Goal: Task Accomplishment & Management: Manage account settings

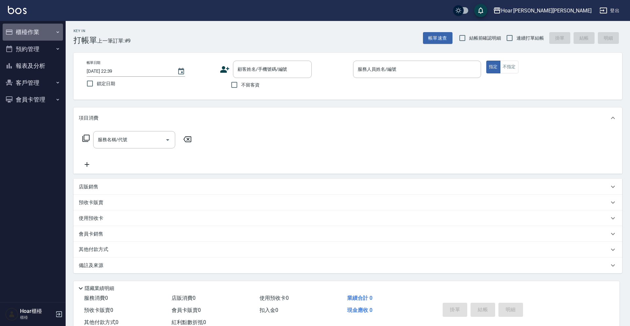
drag, startPoint x: 22, startPoint y: 32, endPoint x: 23, endPoint y: 42, distance: 9.2
click at [22, 32] on button "櫃檯作業" at bounding box center [33, 32] width 60 height 17
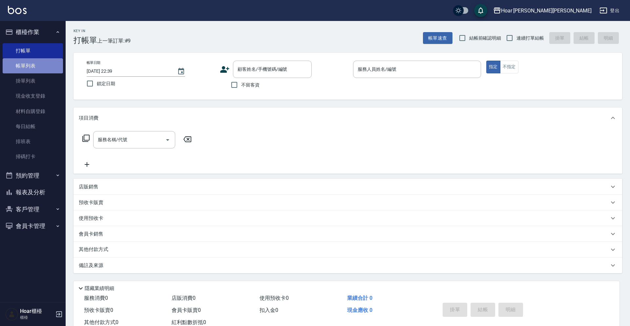
click at [25, 64] on link "帳單列表" at bounding box center [33, 65] width 60 height 15
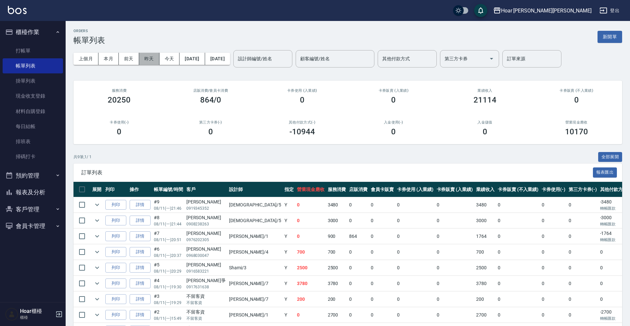
click at [153, 61] on button "昨天" at bounding box center [149, 59] width 20 height 12
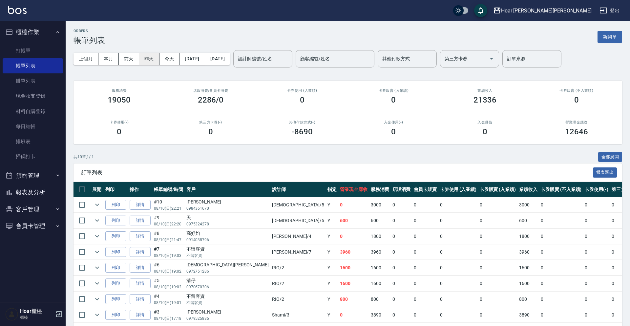
scroll to position [17, 0]
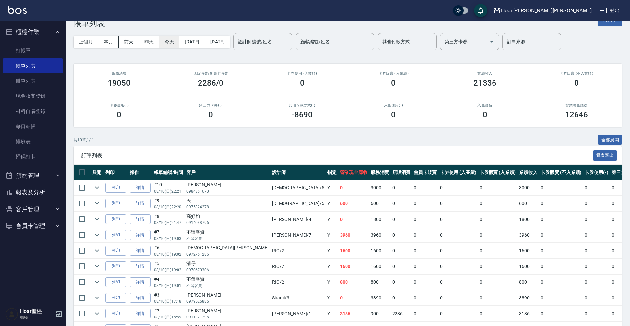
click at [171, 44] on button "今天" at bounding box center [169, 42] width 20 height 12
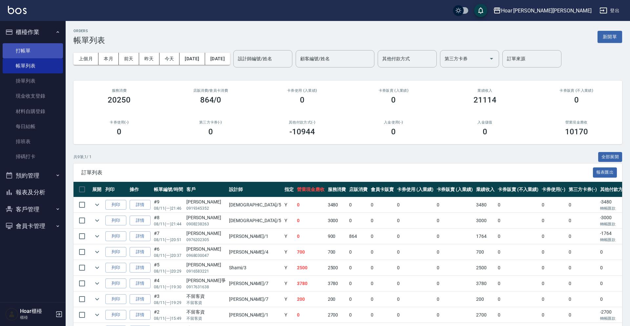
click at [27, 46] on link "打帳單" at bounding box center [33, 50] width 60 height 15
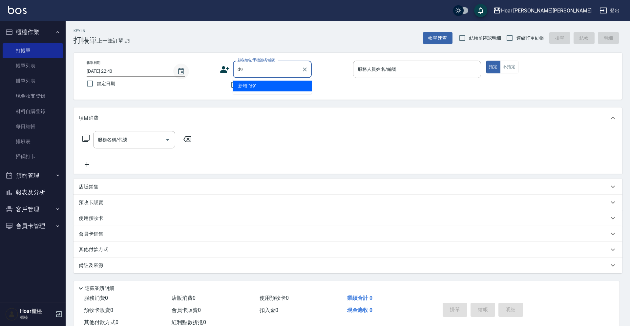
type input "d"
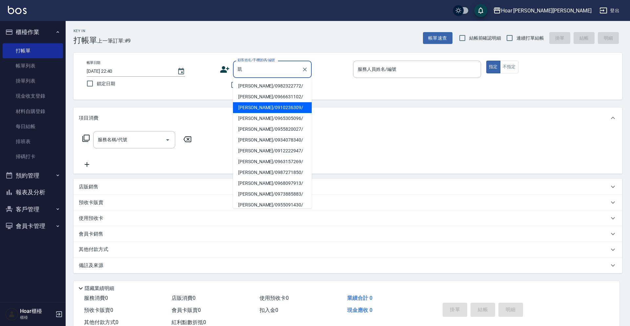
click at [257, 107] on li "[PERSON_NAME]/0910236309/" at bounding box center [272, 107] width 79 height 11
type input "[PERSON_NAME]/0910236309/"
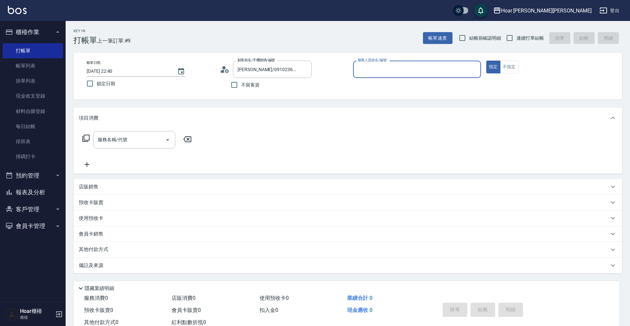
type input "RIO-2"
click at [161, 138] on input "服務名稱/代號" at bounding box center [129, 139] width 66 height 11
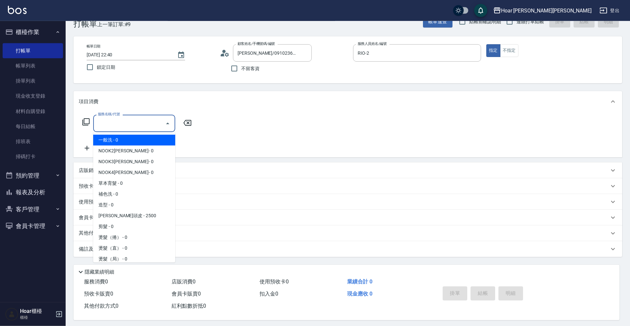
scroll to position [0, 0]
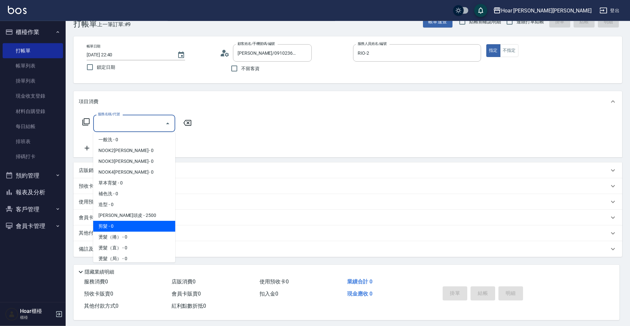
drag, startPoint x: 113, startPoint y: 228, endPoint x: 148, endPoint y: 164, distance: 72.4
click at [113, 228] on span "剪髮 - 0" at bounding box center [134, 226] width 82 height 11
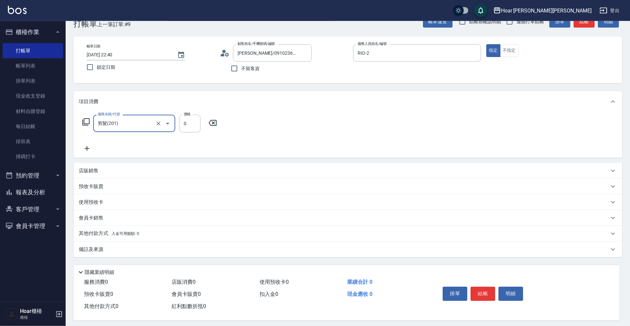
type input "剪髮(201)"
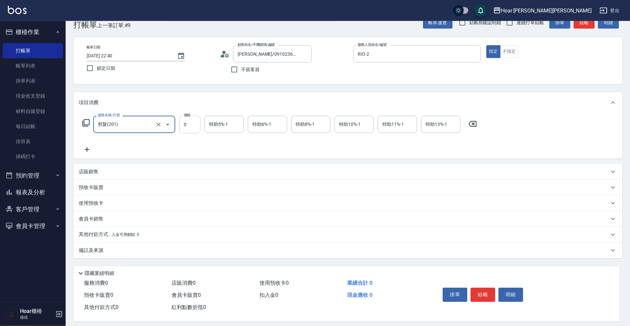
click at [189, 131] on input "0" at bounding box center [189, 125] width 21 height 18
type input "700"
click at [188, 135] on div "服務名稱/代號 剪髮(201) 服務名稱/代號 價格 700 價格 特助5%-1 特助5%-1 特助6%-1 特助6%-1 特助8%-1 特助8%-1 特助1…" at bounding box center [280, 135] width 402 height 38
click at [306, 54] on icon "Clear" at bounding box center [304, 54] width 7 height 7
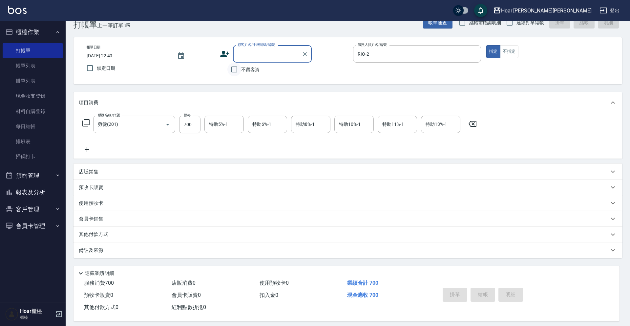
click at [236, 71] on input "不留客資" at bounding box center [234, 70] width 14 height 14
checkbox input "true"
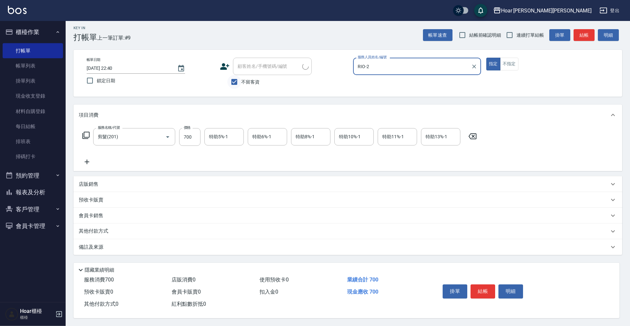
scroll to position [6, 0]
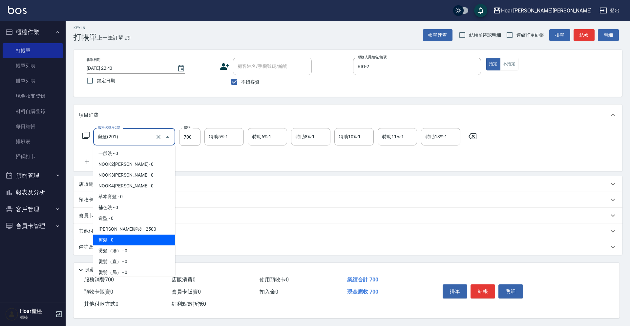
click at [135, 139] on input "剪髮(201)" at bounding box center [125, 136] width 58 height 11
drag, startPoint x: 229, startPoint y: 158, endPoint x: 184, endPoint y: 153, distance: 45.3
click at [228, 158] on div "服務名稱/代號 剪髮(201) 服務名稱/代號 價格 700 價格 特助5%-1 特助5%-1 特助6%-1 特助6%-1 特助8%-1 特助8%-1 特助1…" at bounding box center [280, 147] width 402 height 38
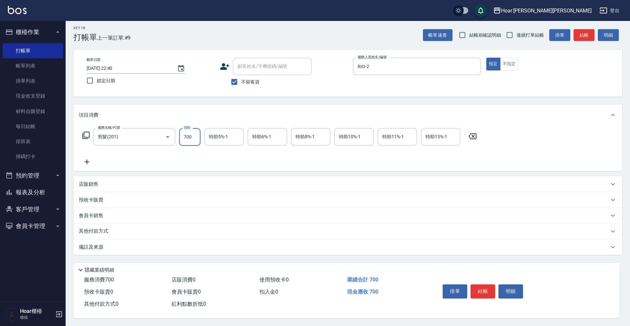
drag, startPoint x: 195, startPoint y: 134, endPoint x: 175, endPoint y: 132, distance: 19.1
click at [179, 132] on input "700" at bounding box center [189, 137] width 21 height 18
drag, startPoint x: 182, startPoint y: 135, endPoint x: 172, endPoint y: 135, distance: 10.2
click at [179, 135] on input "700" at bounding box center [189, 137] width 21 height 18
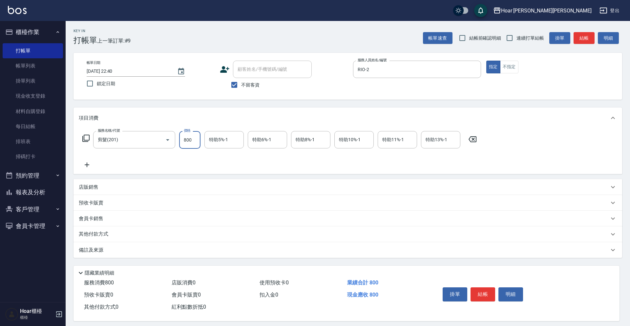
type input "800"
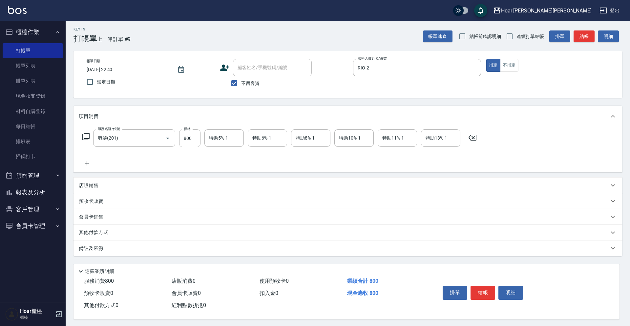
click at [92, 165] on icon at bounding box center [87, 163] width 16 height 8
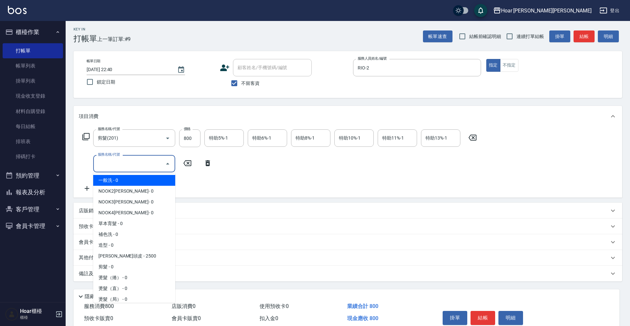
click at [113, 168] on input "服務名稱/代號" at bounding box center [129, 163] width 66 height 11
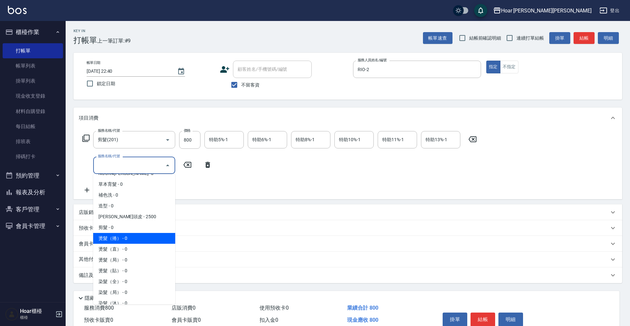
scroll to position [44, 0]
click at [110, 235] on span "燙髮（捲） - 0" at bounding box center [134, 235] width 82 height 11
type input "燙髮（捲）(301)"
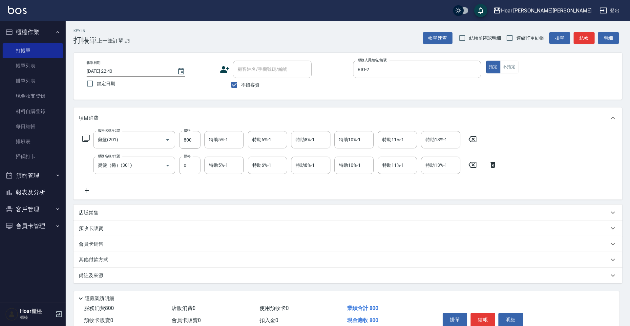
click at [188, 156] on label "價格" at bounding box center [187, 156] width 7 height 5
click at [188, 157] on input "0" at bounding box center [189, 166] width 21 height 18
click at [191, 167] on input "0" at bounding box center [189, 166] width 21 height 18
type input "2125"
click at [218, 192] on div "服務名稱/代號 剪髮(201) 服務名稱/代號 價格 800 價格 特助5%-1 特助5%-1 特助6%-1 特助6%-1 特助8%-1 特助8%-1 特助1…" at bounding box center [290, 162] width 422 height 63
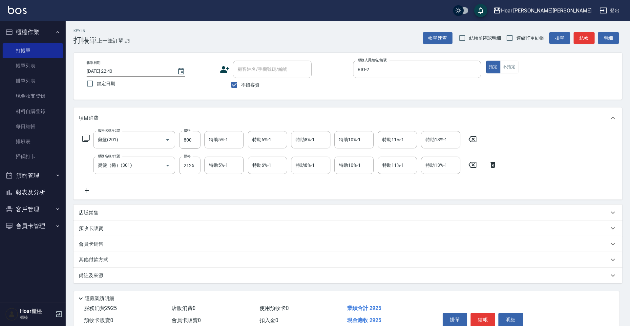
click at [310, 167] on input "特助8%-1" at bounding box center [310, 165] width 33 height 11
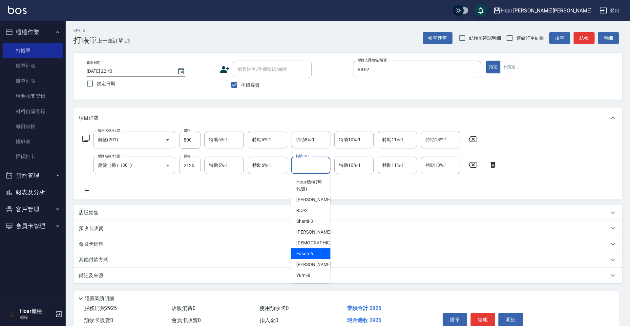
click at [315, 257] on div "Eason -6" at bounding box center [310, 254] width 39 height 11
type input "Eason-6"
click at [293, 186] on div "服務名稱/代號 剪髮(201) 服務名稱/代號 價格 800 價格 特助5%-1 特助5%-1 特助6%-1 特助6%-1 特助8%-1 特助8%-1 特助1…" at bounding box center [290, 162] width 422 height 63
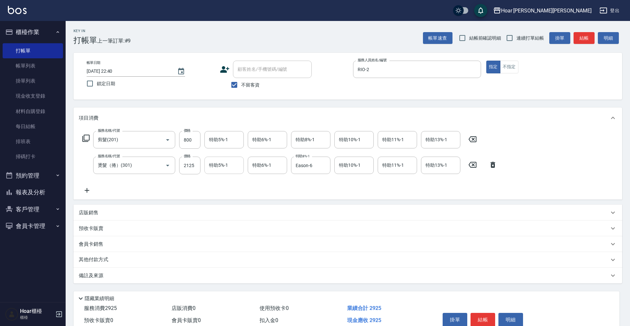
scroll to position [31, 0]
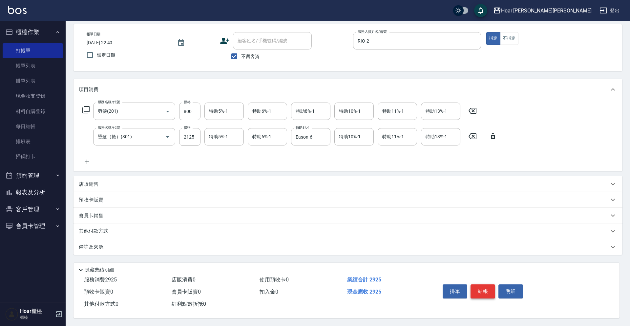
click at [487, 286] on button "結帳" at bounding box center [482, 292] width 25 height 14
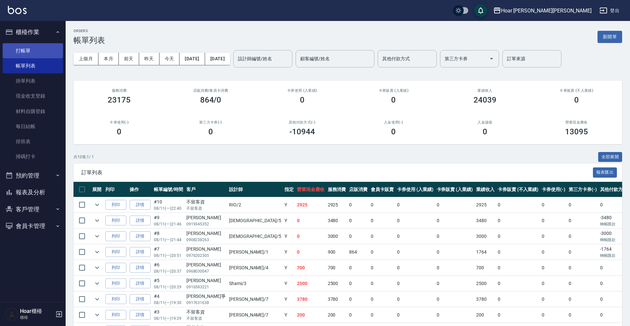
click at [31, 51] on link "打帳單" at bounding box center [33, 50] width 60 height 15
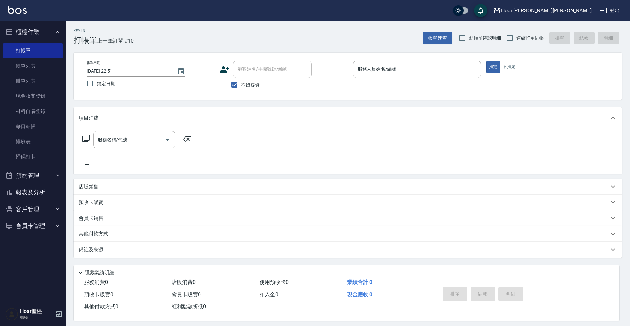
click at [241, 84] on span "不留客資" at bounding box center [250, 85] width 18 height 7
click at [241, 84] on input "不留客資" at bounding box center [234, 85] width 14 height 14
checkbox input "false"
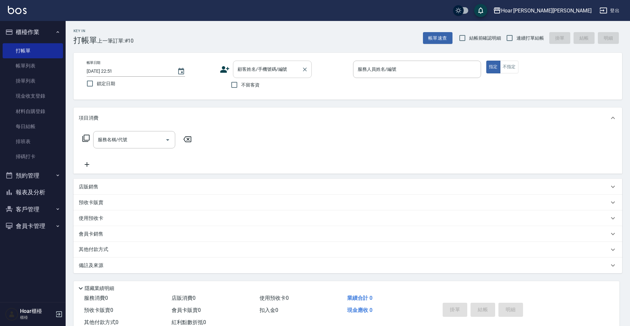
click at [258, 73] on input "顧客姓名/手機號碼/編號" at bounding box center [267, 69] width 63 height 11
type input "d"
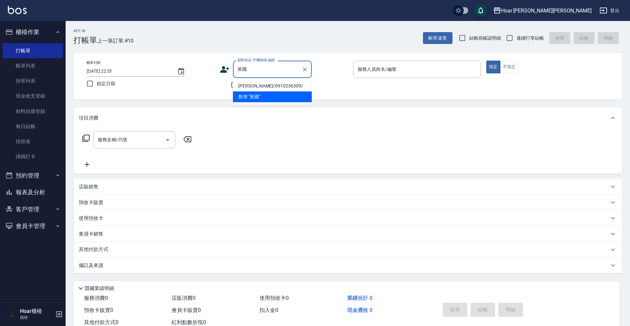
click at [252, 87] on li "[PERSON_NAME]/0910236309/" at bounding box center [272, 86] width 79 height 11
type input "[PERSON_NAME]/0910236309/"
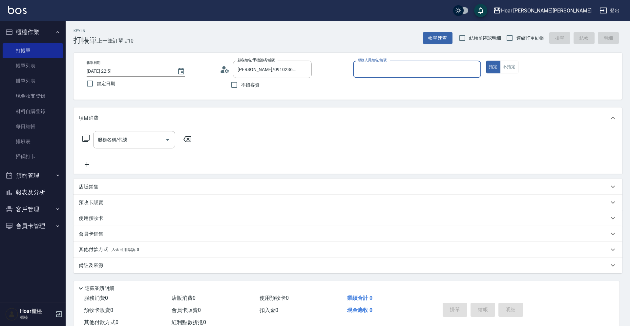
type input "RIO-2"
click at [137, 146] on div "服務名稱/代號" at bounding box center [134, 139] width 82 height 17
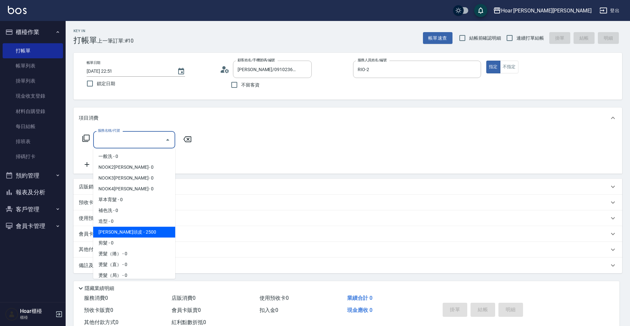
click at [114, 238] on span "剪髮 - 0" at bounding box center [134, 243] width 82 height 11
type input "剪髮(201)"
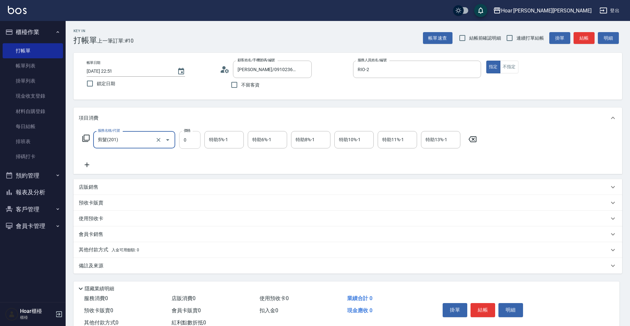
click at [190, 139] on input "0" at bounding box center [189, 140] width 21 height 18
type input "700"
drag, startPoint x: 173, startPoint y: 151, endPoint x: 169, endPoint y: 151, distance: 3.9
click at [173, 151] on div "服務名稱/代號 剪髮(201) 服務名稱/代號 價格 700 價格 特助5%-1 特助5%-1 特助6%-1 特助6%-1 特助8%-1 特助8%-1 特助1…" at bounding box center [280, 150] width 402 height 38
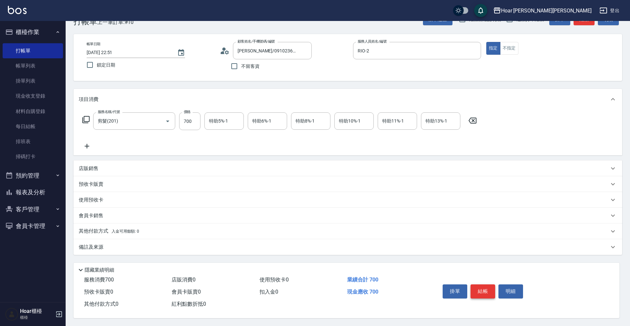
click at [482, 288] on button "結帳" at bounding box center [482, 292] width 25 height 14
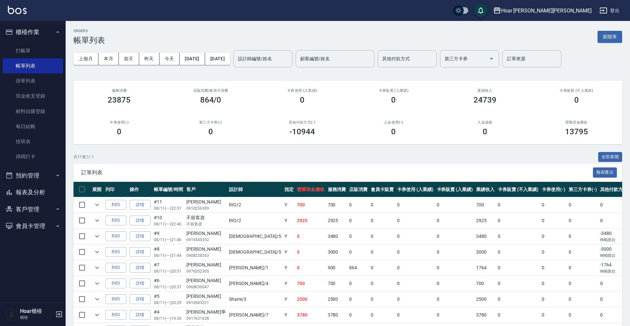
click at [45, 211] on button "客戶管理" at bounding box center [33, 209] width 60 height 17
click at [31, 233] on link "客戶列表" at bounding box center [33, 227] width 60 height 15
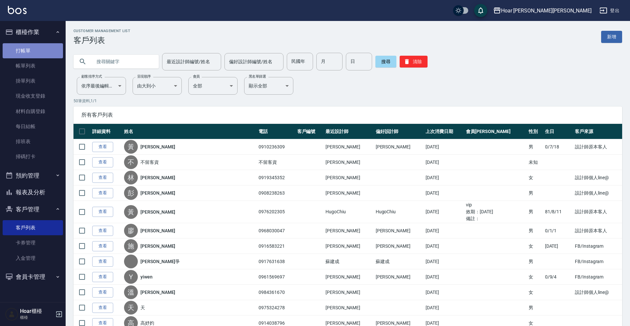
click at [43, 47] on link "打帳單" at bounding box center [33, 50] width 60 height 15
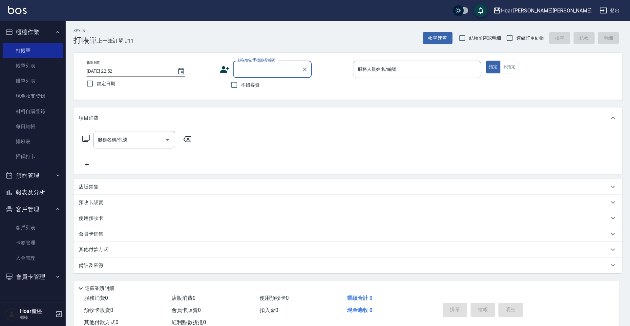
click at [245, 65] on input "顧客姓名/手機號碼/編號" at bounding box center [267, 69] width 63 height 11
drag, startPoint x: 224, startPoint y: 85, endPoint x: 240, endPoint y: 85, distance: 15.8
click at [224, 85] on div "不留客資" at bounding box center [266, 84] width 92 height 14
drag, startPoint x: 240, startPoint y: 85, endPoint x: 259, endPoint y: 84, distance: 18.4
click at [240, 85] on input "不留客資" at bounding box center [234, 84] width 14 height 14
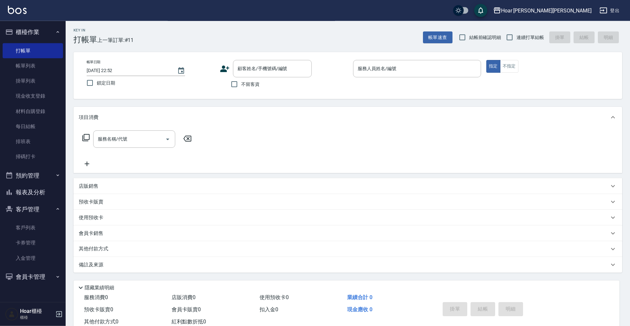
checkbox input "true"
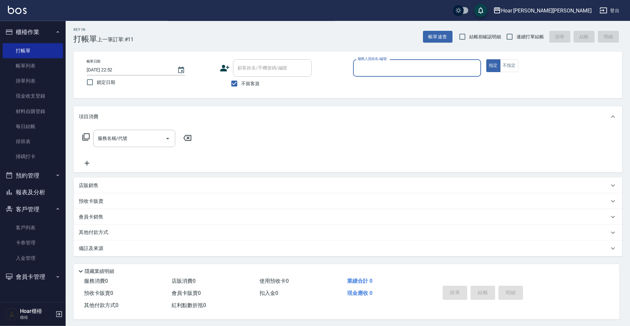
click at [399, 71] on input "服務人員姓名/編號" at bounding box center [417, 67] width 122 height 11
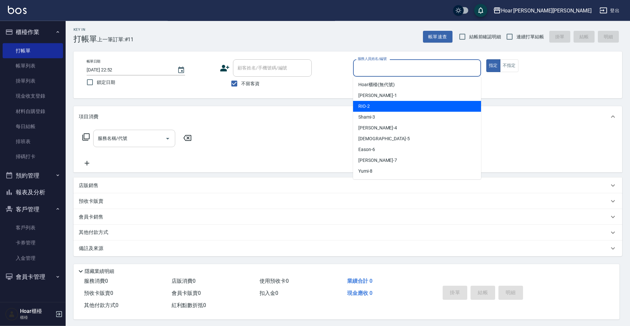
drag, startPoint x: 375, startPoint y: 108, endPoint x: 94, endPoint y: 136, distance: 281.5
click at [367, 108] on div "RIO -2" at bounding box center [417, 106] width 128 height 11
type input "RIO-2"
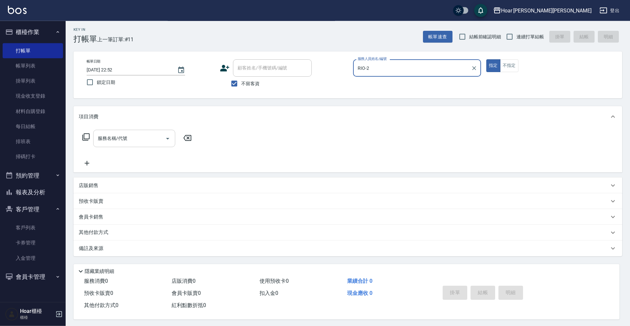
click at [138, 138] on input "服務名稱/代號" at bounding box center [129, 138] width 66 height 11
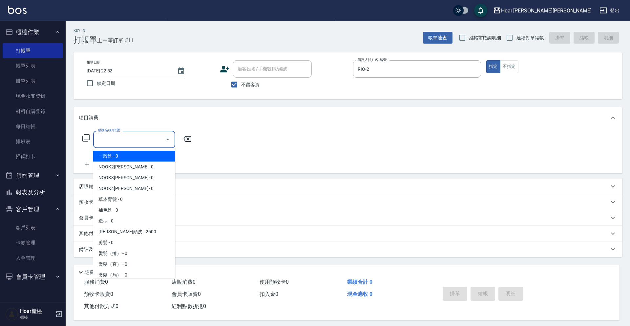
scroll to position [0, 0]
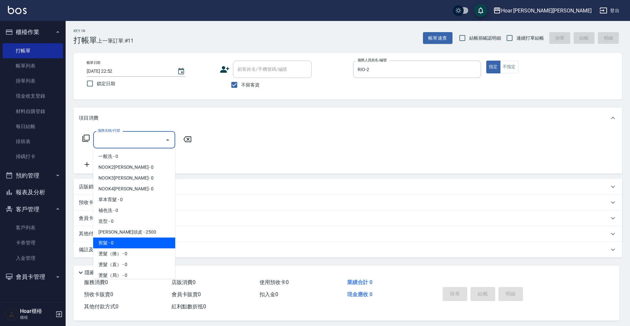
drag, startPoint x: 129, startPoint y: 240, endPoint x: 186, endPoint y: 179, distance: 83.8
click at [131, 238] on span "剪髮 - 0" at bounding box center [134, 243] width 82 height 11
type input "剪髮(201)"
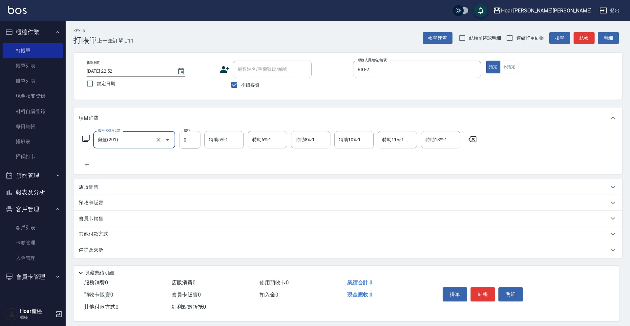
click at [196, 140] on input "0" at bounding box center [189, 140] width 21 height 18
type input "800"
click at [89, 165] on icon at bounding box center [87, 165] width 16 height 8
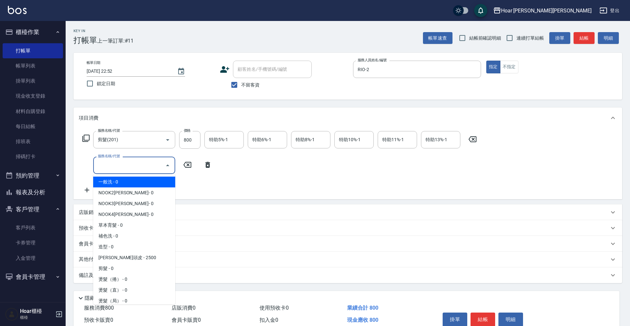
click at [129, 166] on input "服務名稱/代號" at bounding box center [129, 165] width 66 height 11
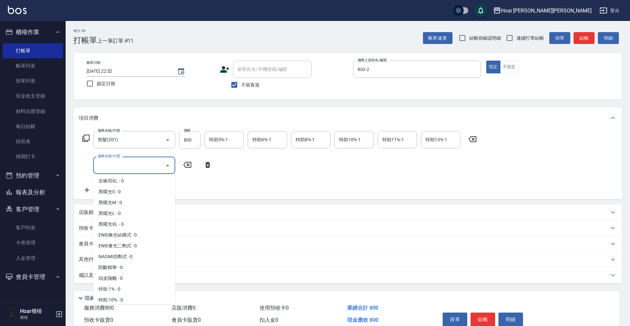
scroll to position [416, 0]
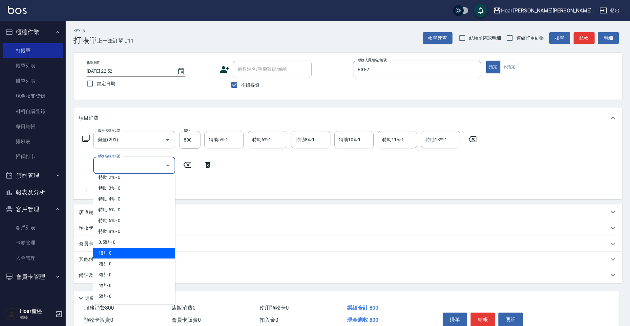
drag, startPoint x: 123, startPoint y: 251, endPoint x: 195, endPoint y: 211, distance: 81.8
click at [124, 251] on span "1點 - 0" at bounding box center [134, 253] width 82 height 11
type input "1點(P1)"
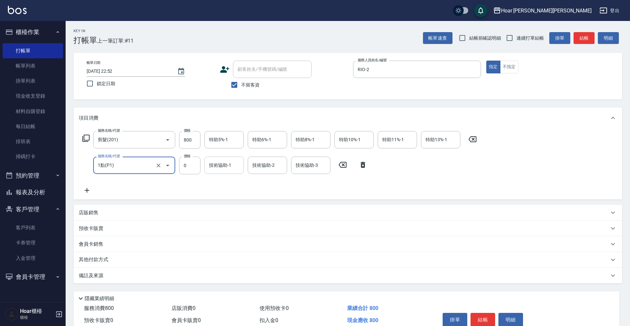
click at [225, 168] on input "技術協助-1" at bounding box center [223, 165] width 33 height 11
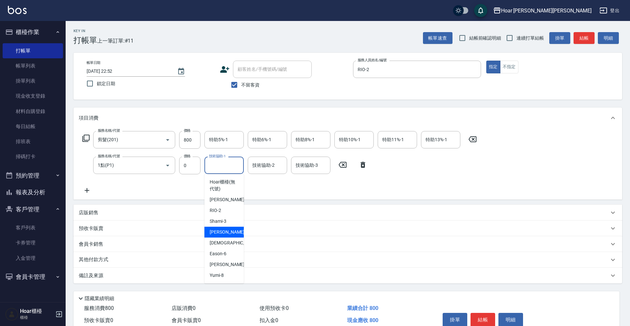
drag, startPoint x: 222, startPoint y: 232, endPoint x: 257, endPoint y: 183, distance: 60.6
click at [222, 232] on span "[PERSON_NAME] -4" at bounding box center [229, 232] width 39 height 7
type input "[PERSON_NAME]-4"
click at [258, 182] on div "服務名稱/代號 剪髮(201) 服務名稱/代號 價格 800 價格 特助5%-1 特助5%-1 特助6%-1 特助6%-1 特助8%-1 特助8%-1 特助1…" at bounding box center [280, 162] width 402 height 63
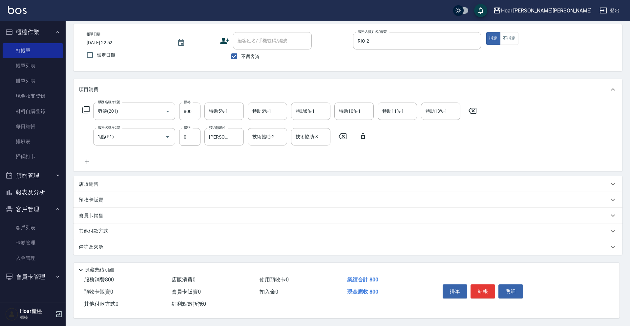
scroll to position [31, 0]
click at [485, 290] on button "結帳" at bounding box center [482, 292] width 25 height 14
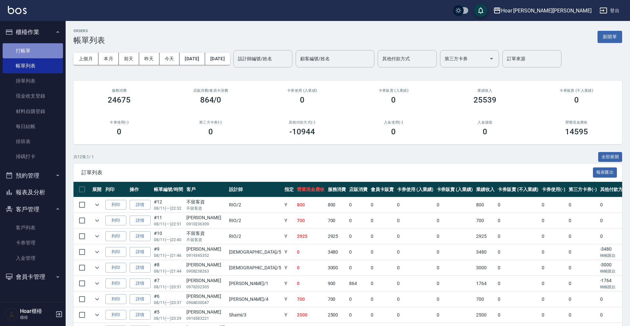
click at [33, 55] on link "打帳單" at bounding box center [33, 50] width 60 height 15
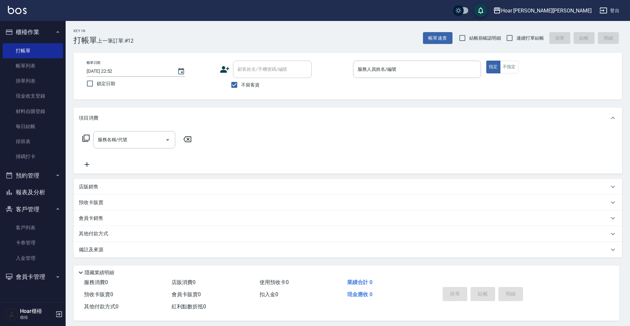
click at [245, 85] on span "不留客資" at bounding box center [250, 85] width 18 height 7
click at [241, 85] on input "不留客資" at bounding box center [234, 85] width 14 height 14
checkbox input "false"
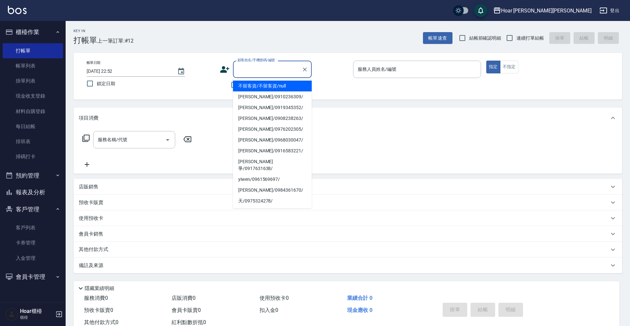
click at [260, 74] on input "顧客姓名/手機號碼/編號" at bounding box center [267, 69] width 63 height 11
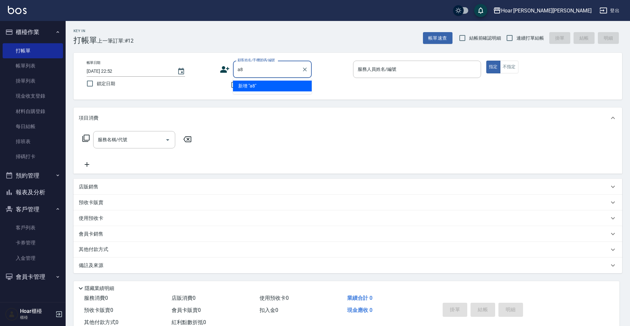
type input "a"
click at [256, 86] on li "馬鈴薯/0905878227/" at bounding box center [272, 86] width 79 height 11
type input "馬鈴薯/0905878227/"
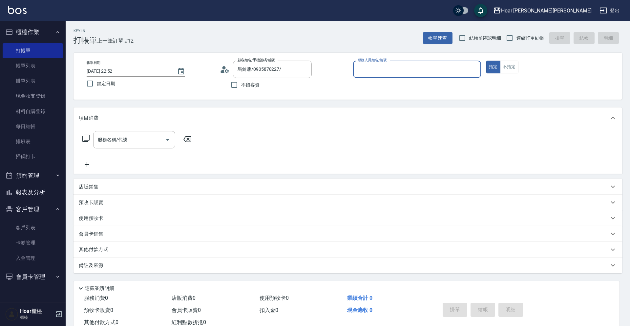
type input "RIO-2"
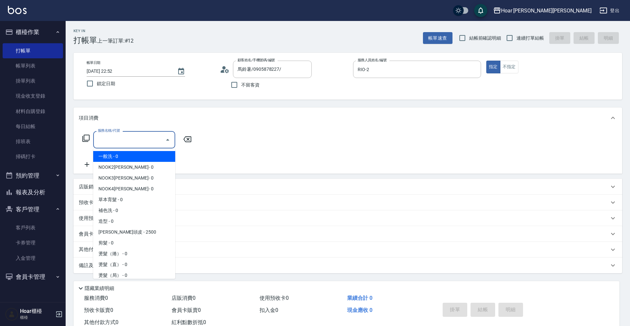
click at [120, 145] on input "服務名稱/代號" at bounding box center [129, 139] width 66 height 11
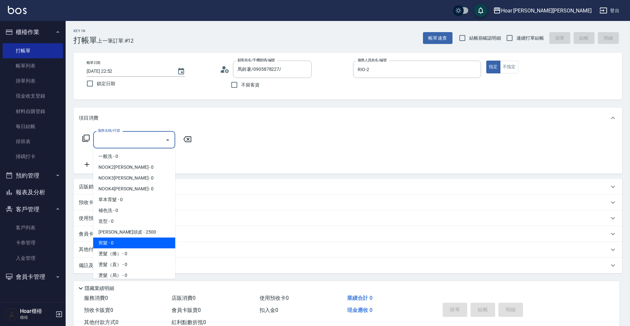
drag, startPoint x: 116, startPoint y: 241, endPoint x: 151, endPoint y: 185, distance: 65.8
click at [116, 241] on span "剪髮 - 0" at bounding box center [134, 243] width 82 height 11
type input "剪髮(201)"
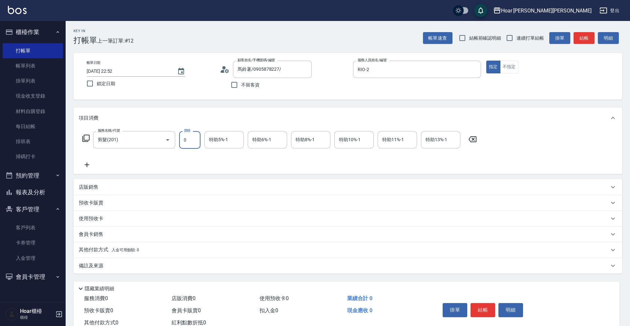
click at [193, 147] on input "0" at bounding box center [189, 140] width 21 height 18
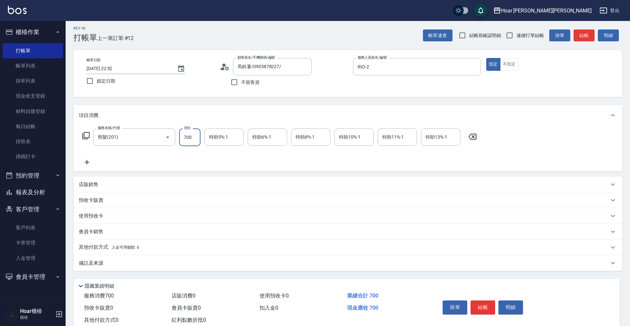
type input "700"
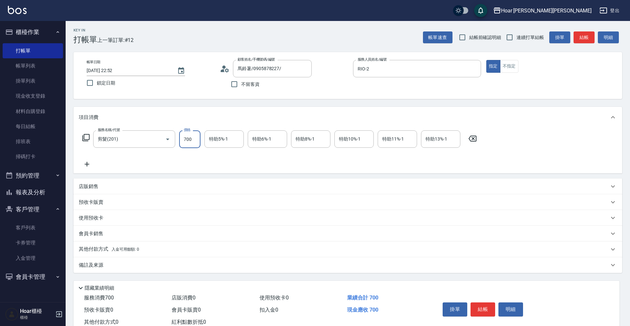
click at [191, 157] on div "服務名稱/代號 剪髮(201) 服務名稱/代號 價格 700 價格 特助5%-1 特助5%-1 特助6%-1 特助6%-1 特助8%-1 特助8%-1 特助1…" at bounding box center [280, 150] width 402 height 38
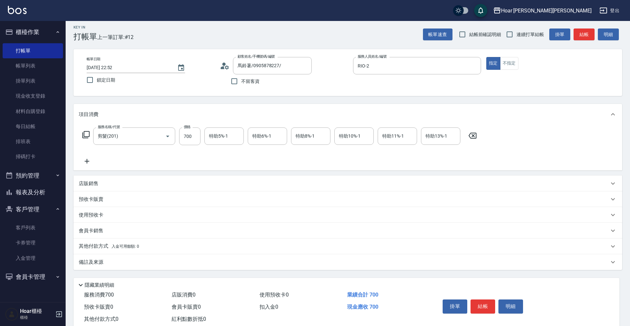
scroll to position [22, 0]
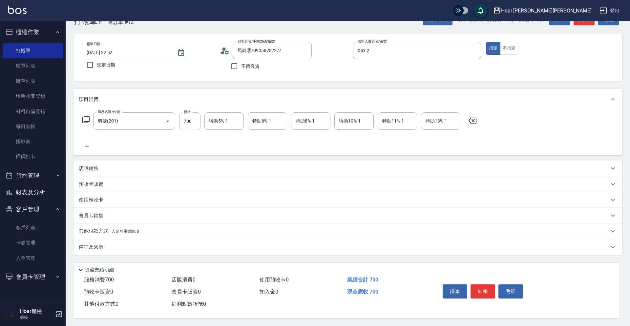
click at [90, 143] on icon at bounding box center [87, 146] width 16 height 8
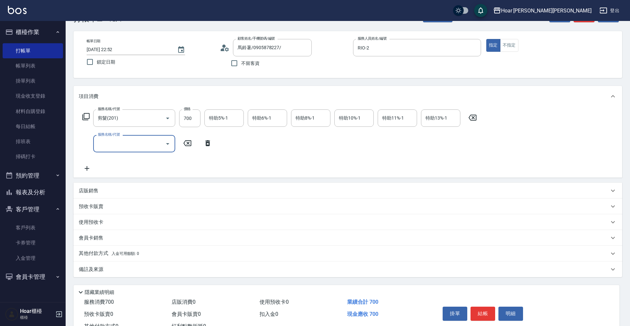
drag, startPoint x: 90, startPoint y: 143, endPoint x: 148, endPoint y: 149, distance: 58.4
click at [148, 148] on input "服務名稱/代號" at bounding box center [129, 143] width 66 height 11
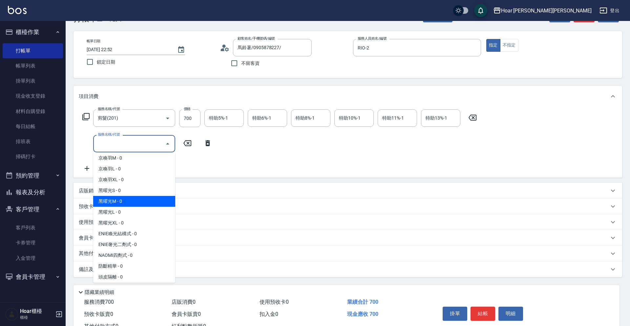
scroll to position [416, 0]
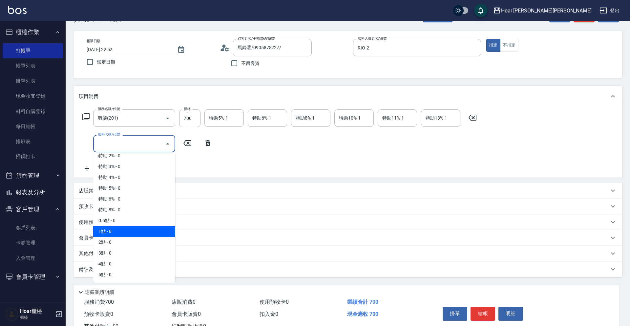
drag, startPoint x: 126, startPoint y: 229, endPoint x: 180, endPoint y: 199, distance: 61.2
click at [127, 229] on span "1點 - 0" at bounding box center [134, 231] width 82 height 11
type input "1點(P1)"
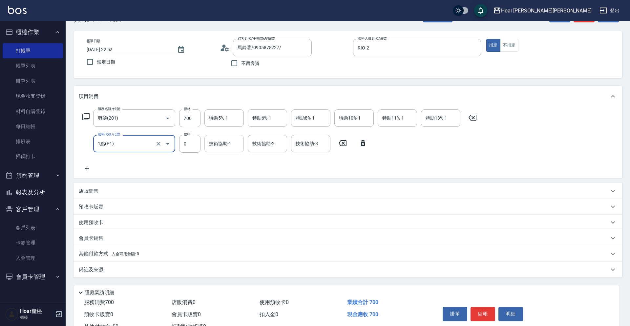
click at [230, 144] on input "技術協助-1" at bounding box center [223, 143] width 33 height 11
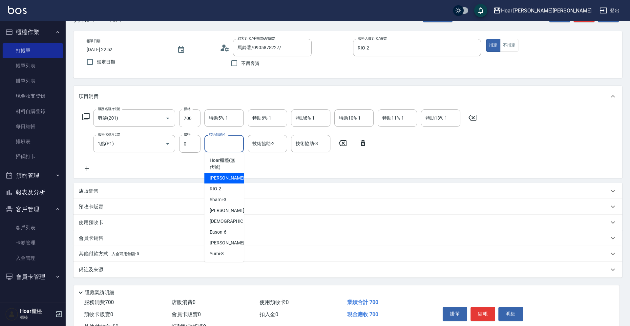
click at [276, 161] on div "服務名稱/代號 剪髮(201) 服務名稱/代號 價格 700 價格 特助5%-1 特助5%-1 特助6%-1 特助6%-1 特助8%-1 特助8%-1 特助1…" at bounding box center [280, 141] width 402 height 63
click at [217, 142] on input "技術協助-1" at bounding box center [223, 143] width 33 height 11
click at [220, 212] on span "[PERSON_NAME] -4" at bounding box center [229, 211] width 39 height 7
type input "[PERSON_NAME]-4"
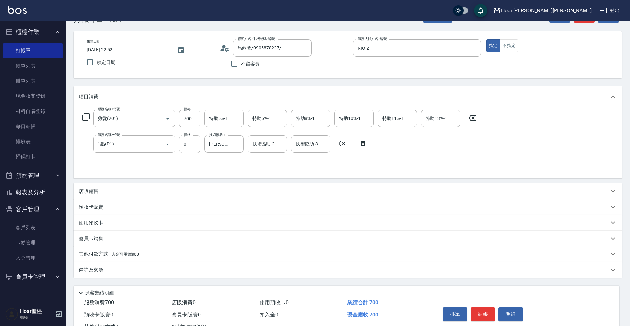
click at [253, 167] on div "服務名稱/代號 剪髮(201) 服務名稱/代號 價格 700 價格 特助5%-1 特助5%-1 特助6%-1 特助6%-1 特助8%-1 特助8%-1 特助1…" at bounding box center [280, 141] width 402 height 63
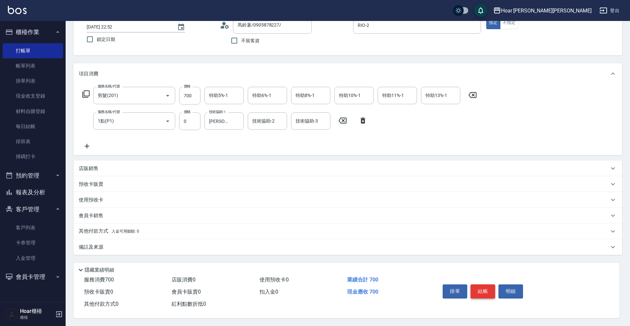
click at [494, 291] on button "結帳" at bounding box center [482, 292] width 25 height 14
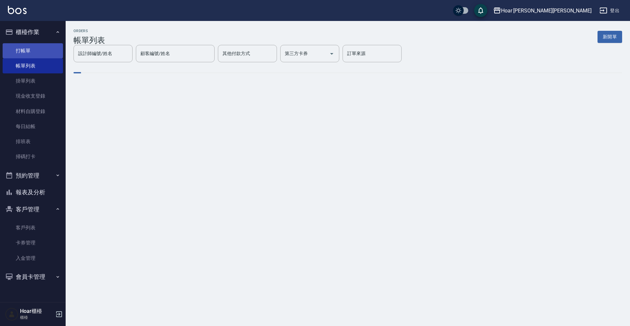
click at [26, 47] on link "打帳單" at bounding box center [33, 50] width 60 height 15
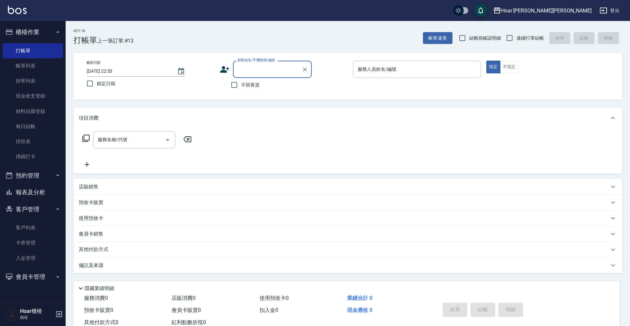
click at [266, 68] on input "顧客姓名/手機號碼/編號" at bounding box center [267, 69] width 63 height 11
type input "j"
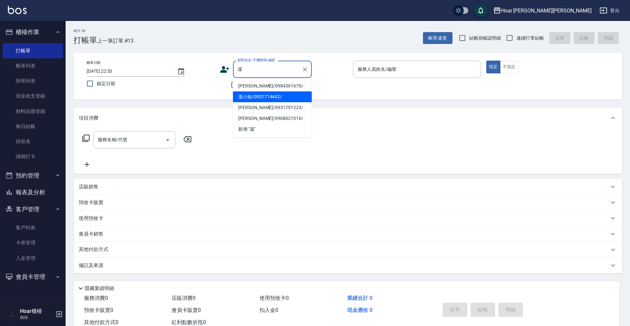
drag, startPoint x: 255, startPoint y: 97, endPoint x: 144, endPoint y: 149, distance: 122.2
click at [255, 97] on li "溫小姐/0937714442/" at bounding box center [272, 97] width 79 height 11
type input "溫小姐/0937714442/"
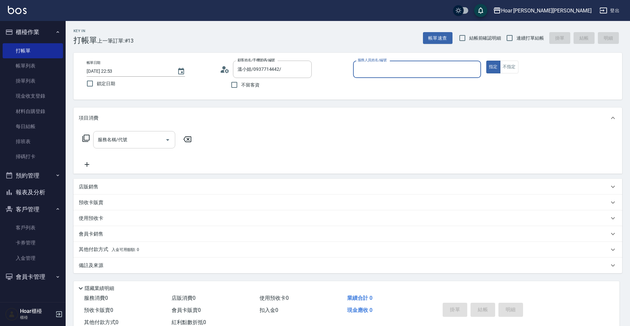
click at [139, 143] on input "服務名稱/代號" at bounding box center [129, 139] width 66 height 11
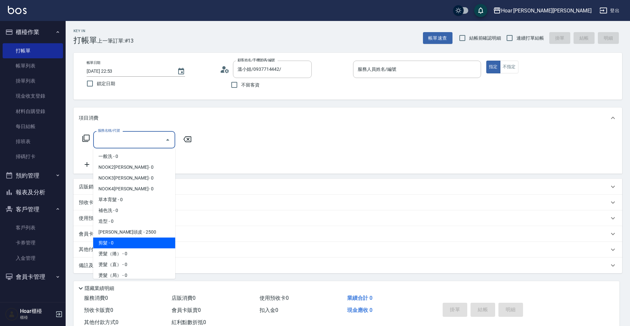
click at [121, 243] on span "剪髮 - 0" at bounding box center [134, 243] width 82 height 11
type input "剪髮(201)"
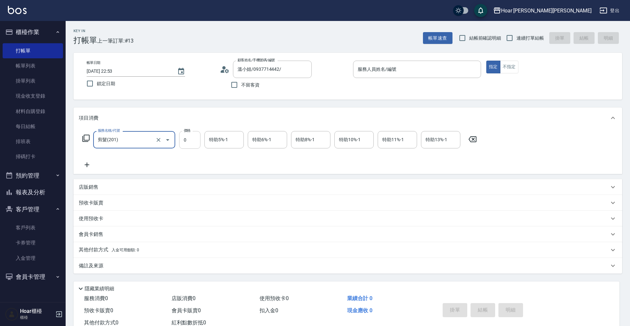
click at [193, 145] on input "0" at bounding box center [189, 140] width 21 height 18
type input "800"
click at [93, 164] on icon at bounding box center [87, 165] width 16 height 8
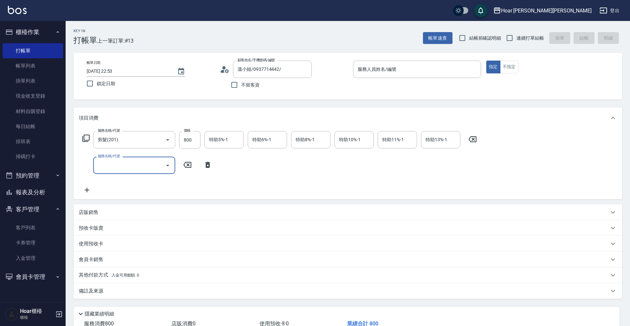
click at [127, 165] on input "服務名稱/代號" at bounding box center [129, 165] width 66 height 11
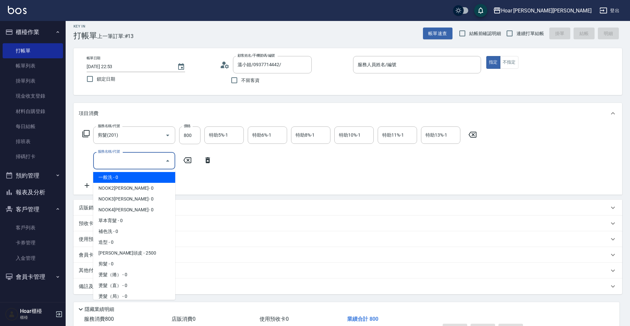
click at [136, 160] on input "服務名稱/代號" at bounding box center [129, 160] width 66 height 11
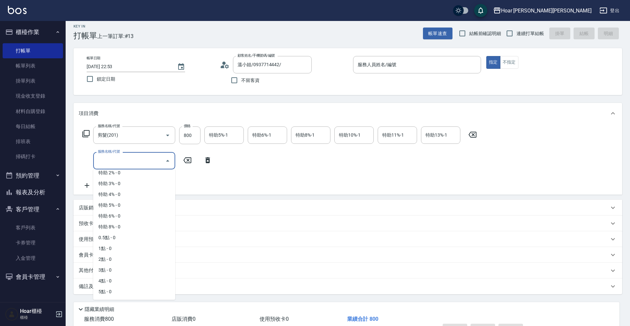
scroll to position [47, 0]
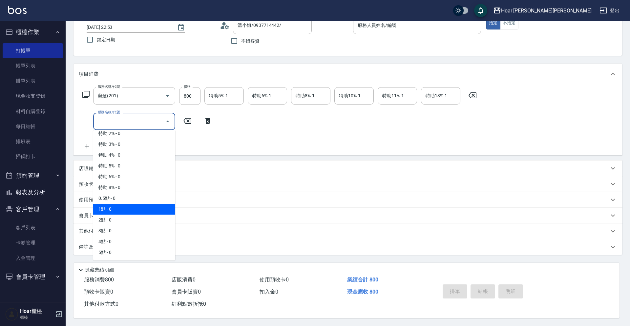
drag, startPoint x: 118, startPoint y: 208, endPoint x: 140, endPoint y: 181, distance: 34.7
click at [119, 207] on span "1點 - 0" at bounding box center [134, 209] width 82 height 11
type input "1點(P1)"
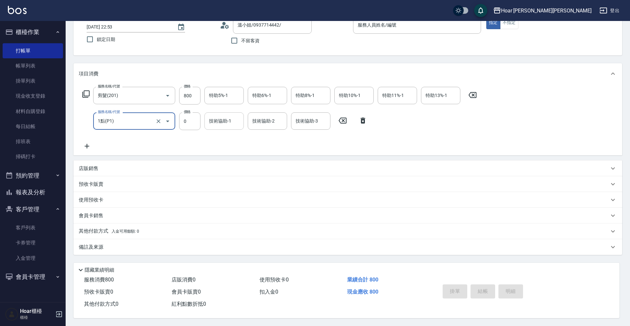
click at [220, 121] on input "技術協助-1" at bounding box center [223, 120] width 33 height 11
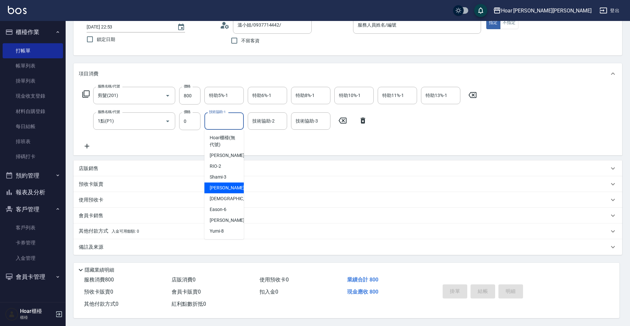
click at [224, 190] on div "[PERSON_NAME] -4" at bounding box center [223, 188] width 39 height 11
type input "[PERSON_NAME]-4"
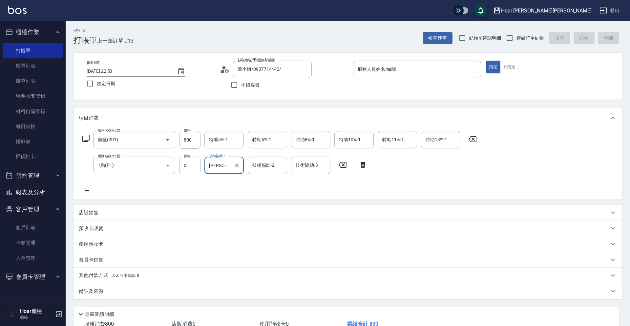
click at [242, 87] on span "不留客資" at bounding box center [250, 85] width 18 height 7
click at [241, 87] on input "不留客資" at bounding box center [234, 85] width 14 height 14
checkbox input "true"
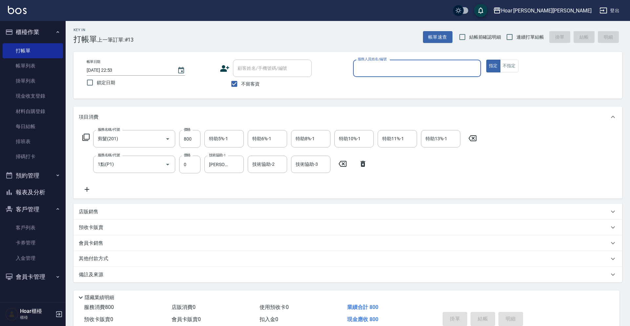
scroll to position [31, 0]
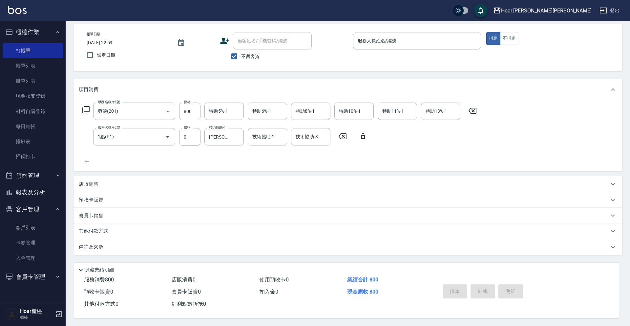
click at [247, 53] on span "不留客資" at bounding box center [250, 56] width 18 height 7
click at [241, 53] on input "不留客資" at bounding box center [234, 57] width 14 height 14
checkbox input "false"
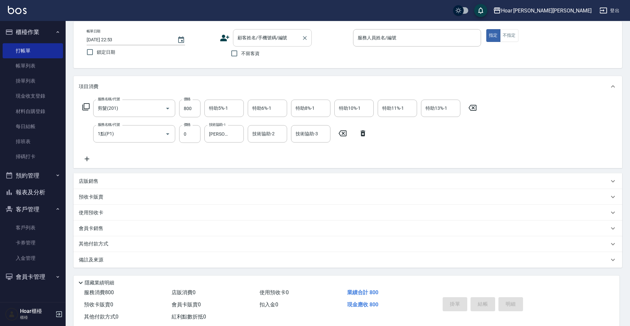
click at [261, 35] on input "顧客姓名/手機號碼/編號" at bounding box center [267, 37] width 63 height 11
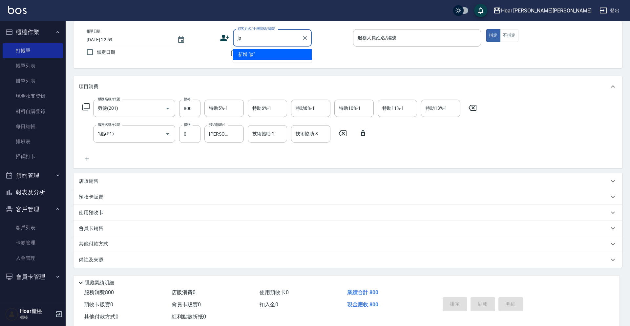
type input "j"
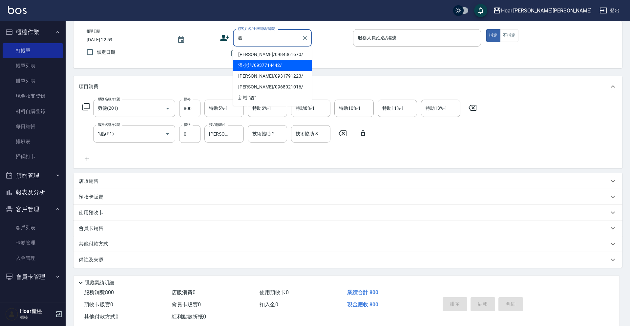
click at [265, 66] on li "溫小姐/0937714442/" at bounding box center [272, 65] width 79 height 11
type input "溫小姐/0937714442/"
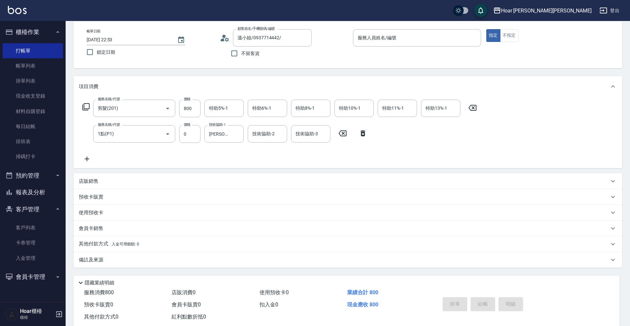
click at [318, 59] on div "顧客姓名/手機號碼/編號 溫小姐/0937714442/ 顧客姓名/手機號碼/編號 不留客資" at bounding box center [284, 44] width 128 height 31
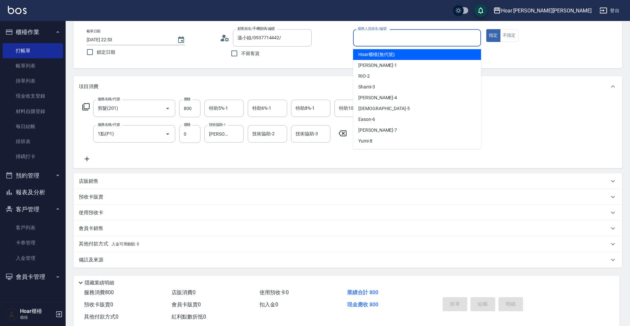
drag, startPoint x: 373, startPoint y: 39, endPoint x: 367, endPoint y: 59, distance: 20.5
click at [373, 39] on input "服務人員姓名/編號" at bounding box center [417, 37] width 122 height 11
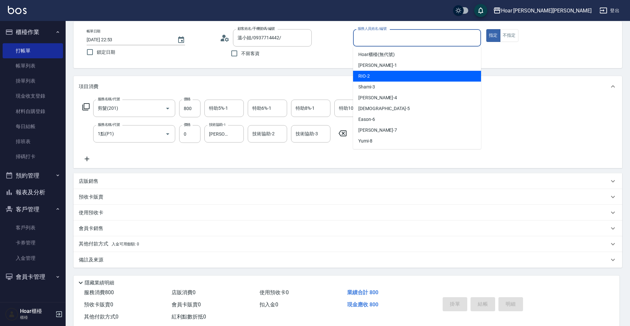
drag, startPoint x: 371, startPoint y: 78, endPoint x: 352, endPoint y: 63, distance: 23.8
click at [371, 78] on div "RIO -2" at bounding box center [417, 76] width 128 height 11
type input "RIO-2"
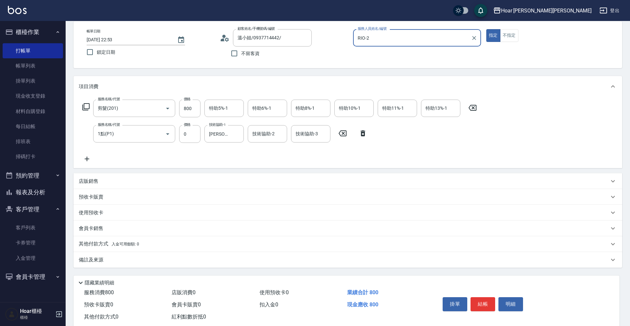
drag, startPoint x: 345, startPoint y: 61, endPoint x: 348, endPoint y: 65, distance: 4.7
click at [346, 61] on div "帳單日期 [DATE] 22:53 鎖定日期 顧客姓名/手機號碼/編號 溫小姐/0937714442/ 顧客姓名/手機號碼/編號 不留客資 服務人員姓名/編號…" at bounding box center [347, 44] width 548 height 47
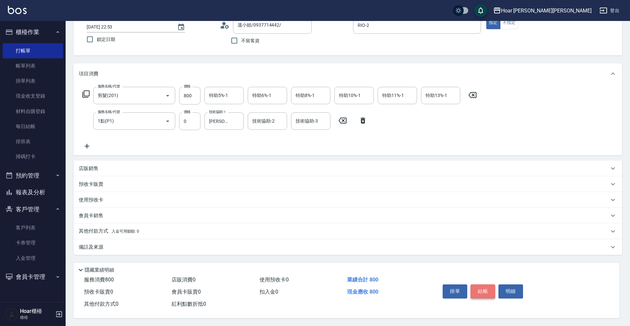
click at [475, 287] on button "結帳" at bounding box center [482, 292] width 25 height 14
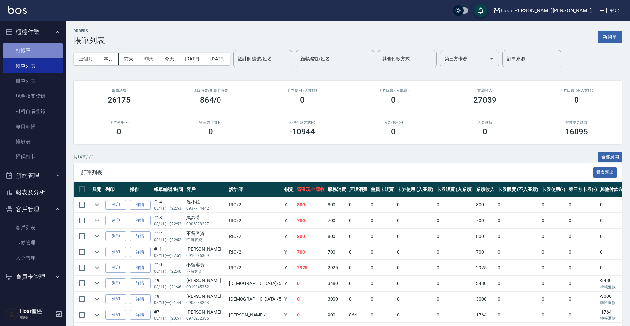
click at [22, 53] on link "打帳單" at bounding box center [33, 50] width 60 height 15
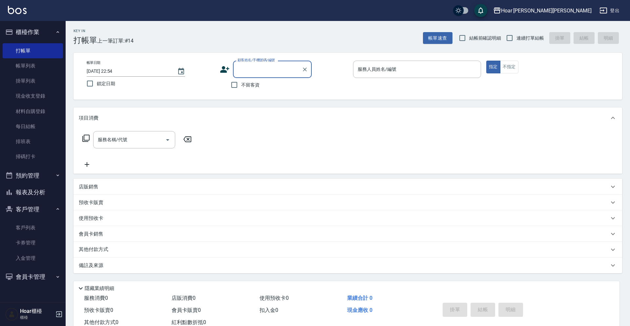
scroll to position [1, 0]
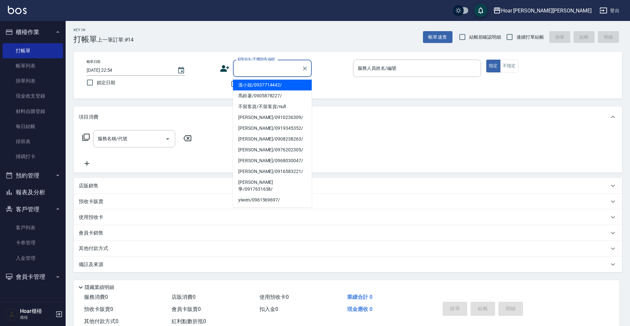
click at [268, 71] on input "顧客姓名/手機號碼/編號" at bounding box center [267, 68] width 63 height 11
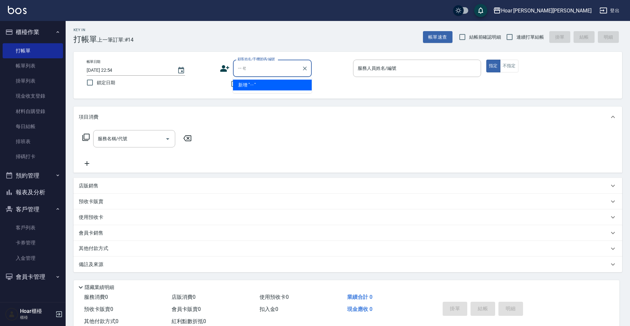
type input "葉"
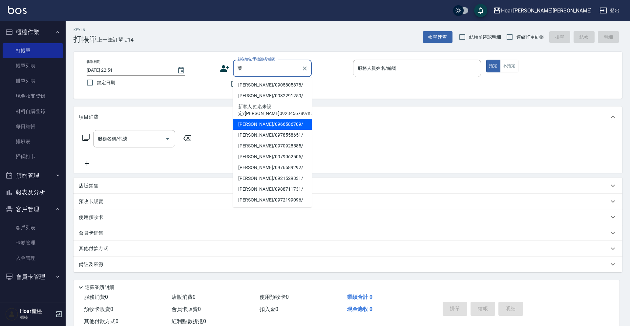
click at [264, 123] on li "[PERSON_NAME]/0966586709/" at bounding box center [272, 124] width 79 height 11
type input "[PERSON_NAME]/0966586709/"
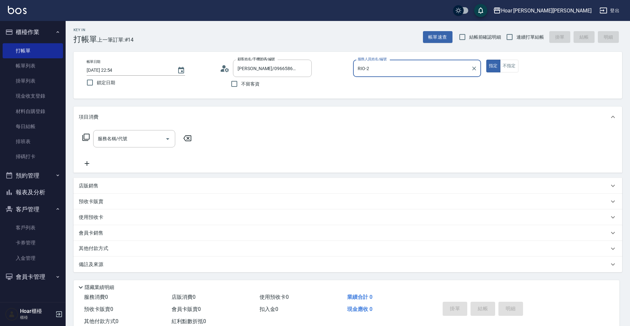
type input "RIO-2"
click at [139, 136] on input "服務名稱/代號" at bounding box center [129, 138] width 66 height 11
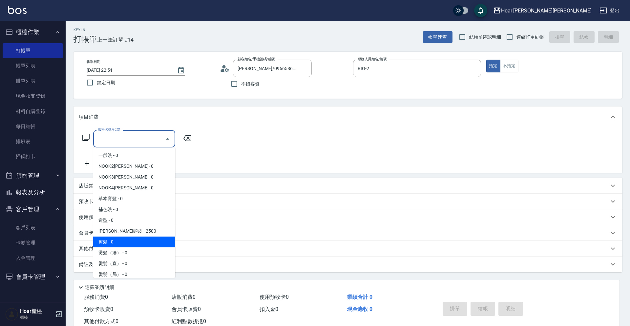
drag, startPoint x: 120, startPoint y: 242, endPoint x: 122, endPoint y: 237, distance: 5.0
click at [120, 242] on span "剪髮 - 0" at bounding box center [134, 242] width 82 height 11
type input "剪髮(201)"
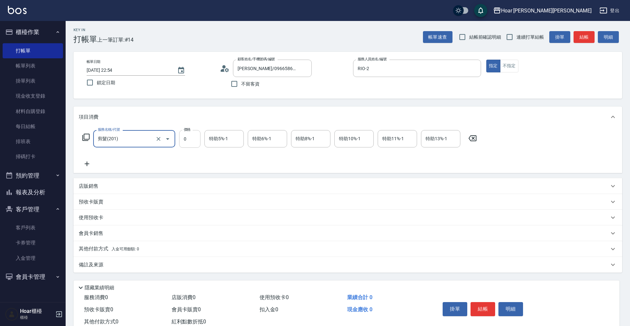
click at [194, 137] on input "0" at bounding box center [189, 139] width 21 height 18
type input "800"
click at [170, 153] on div "服務名稱/代號 剪髮(201) 服務名稱/代號 價格 800 價格 特助5%-1 特助5%-1 特助6%-1 特助6%-1 特助8%-1 特助8%-1 特助1…" at bounding box center [280, 149] width 402 height 38
click at [83, 165] on icon at bounding box center [87, 164] width 16 height 8
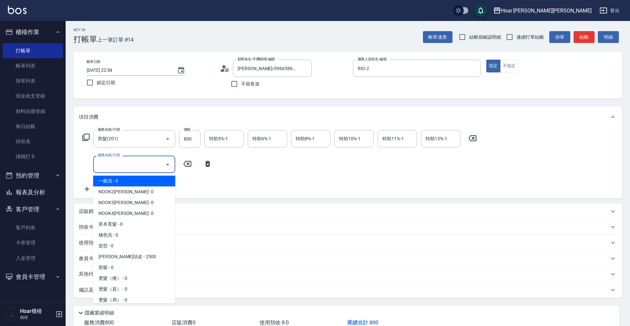
drag, startPoint x: 134, startPoint y: 167, endPoint x: 127, endPoint y: 174, distance: 9.8
click at [134, 167] on input "服務名稱/代號" at bounding box center [129, 164] width 66 height 11
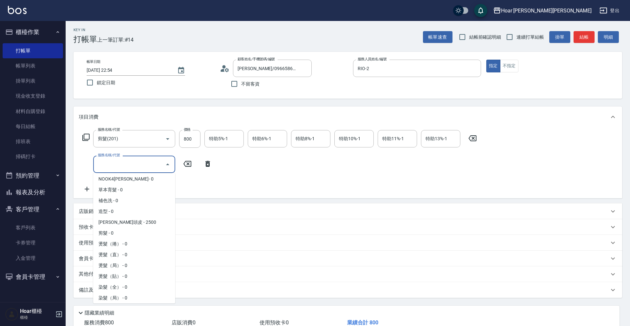
scroll to position [36, 0]
click at [119, 240] on span "燙髮（捲） - 0" at bounding box center [134, 242] width 82 height 11
type input "燙髮（捲）(301)"
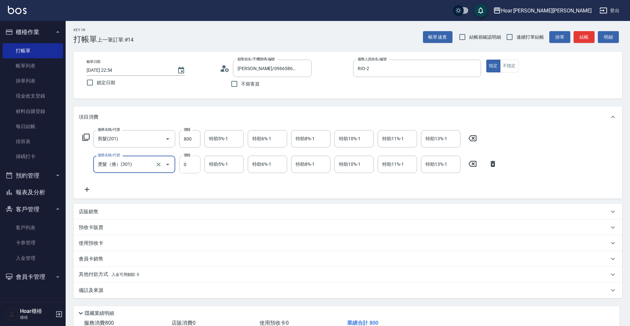
click at [192, 166] on input "0" at bounding box center [189, 165] width 21 height 18
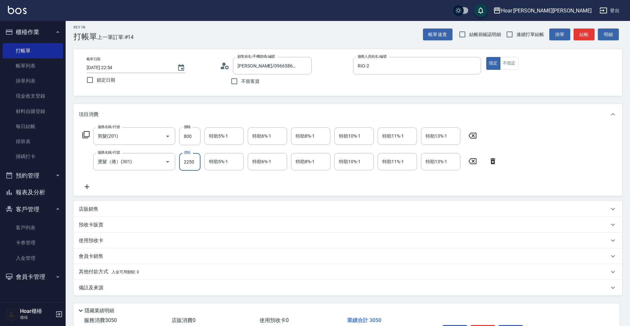
scroll to position [2, 0]
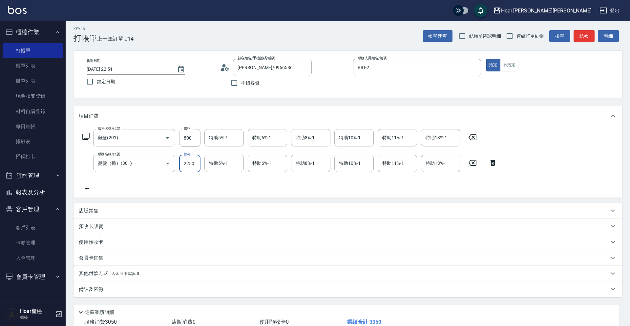
type input "2250"
click at [194, 184] on div "服務名稱/代號 剪髮(201) 服務名稱/代號 價格 800 價格 特助5%-1 特助5%-1 特助6%-1 特助6%-1 特助8%-1 特助8%-1 特助1…" at bounding box center [290, 160] width 422 height 63
click at [112, 207] on div "店販銷售" at bounding box center [347, 211] width 548 height 16
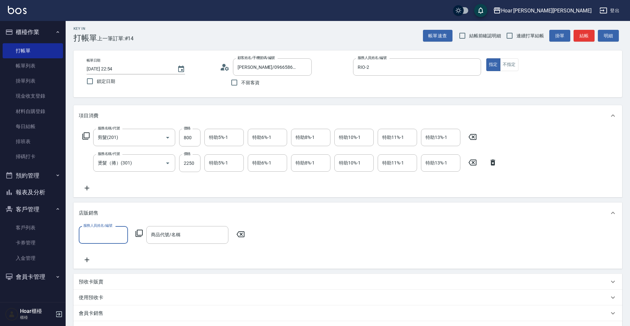
scroll to position [0, 0]
click at [109, 227] on label "服務人員姓名/編號" at bounding box center [97, 225] width 29 height 5
click at [109, 229] on input "服務人員姓名/編號" at bounding box center [103, 234] width 43 height 11
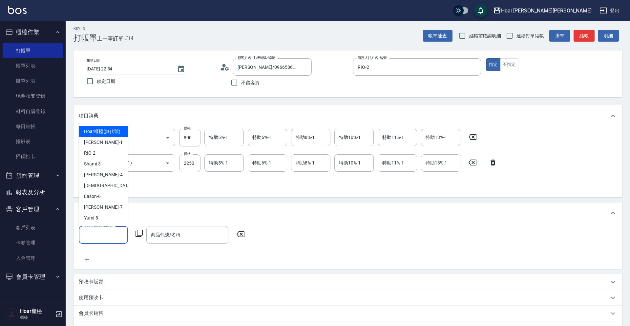
click at [108, 232] on input "服務人員姓名/編號" at bounding box center [103, 234] width 43 height 11
click at [94, 154] on span "RIO -2" at bounding box center [89, 153] width 11 height 7
type input "RIO-2"
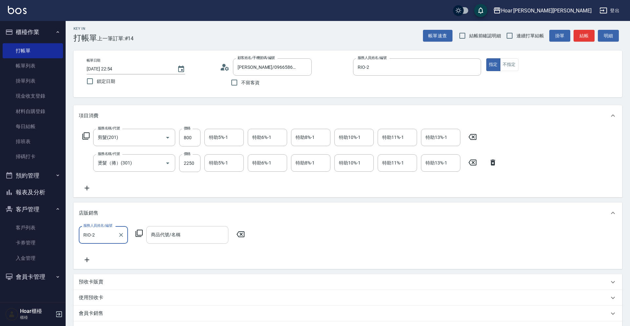
click at [167, 236] on input "商品代號/名稱" at bounding box center [187, 234] width 76 height 11
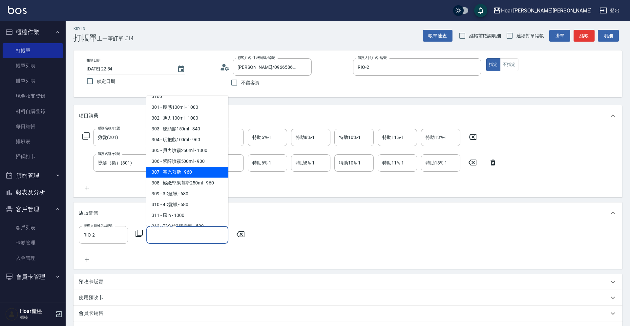
scroll to position [600, 0]
click at [177, 168] on span "307 - 舞光慕斯 - 960" at bounding box center [187, 173] width 82 height 11
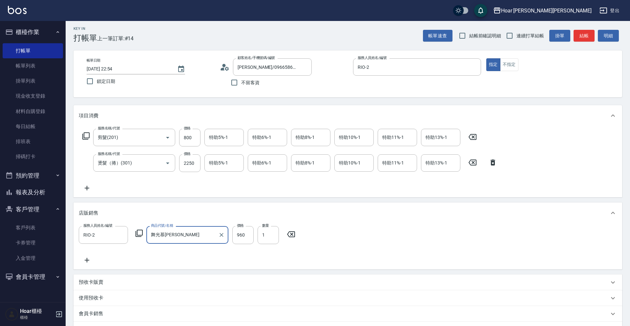
type input "舞光慕[PERSON_NAME]"
click at [247, 237] on input "960" at bounding box center [242, 235] width 21 height 18
type input "720"
click at [415, 233] on div "服務人員姓名/編號 RIO-2 服務人員姓名/編號 商品代號/名稱 舞光慕斯 商品代號/名稱 價格 720 價格 數量 1 數量" at bounding box center [348, 245] width 538 height 38
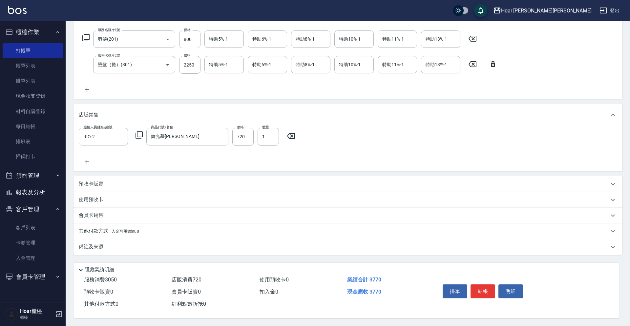
click at [107, 228] on p "其他付款方式 入金可用餘額: 0" at bounding box center [109, 231] width 60 height 7
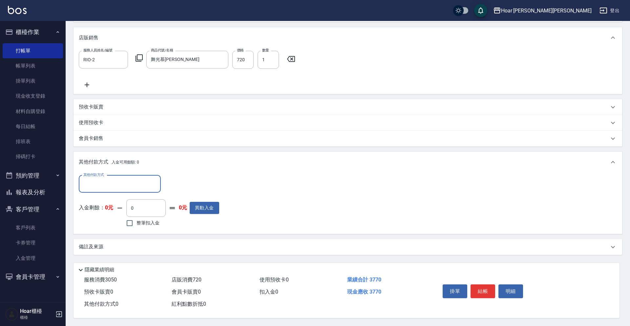
scroll to position [0, 0]
click at [106, 182] on input "其他付款方式" at bounding box center [120, 183] width 76 height 11
click at [103, 207] on span "轉帳匯款" at bounding box center [120, 211] width 82 height 11
type input "轉帳匯款"
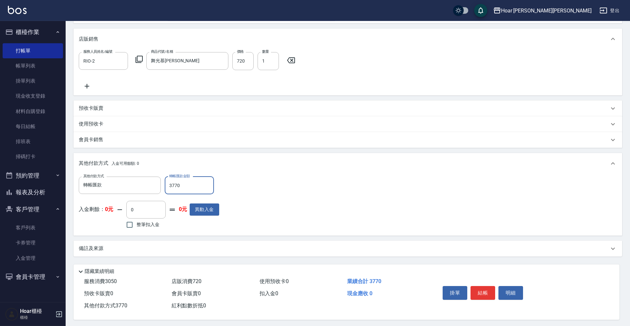
type input "3770"
click at [412, 189] on div "其他付款方式 轉帳匯款 其他付款方式 轉帳匯款金額 3770 轉帳匯款金額 入金剩餘： 0元 0 ​ 整筆扣入金 0元 異動入金" at bounding box center [348, 204] width 538 height 54
click at [487, 297] on button "結帳" at bounding box center [482, 293] width 25 height 14
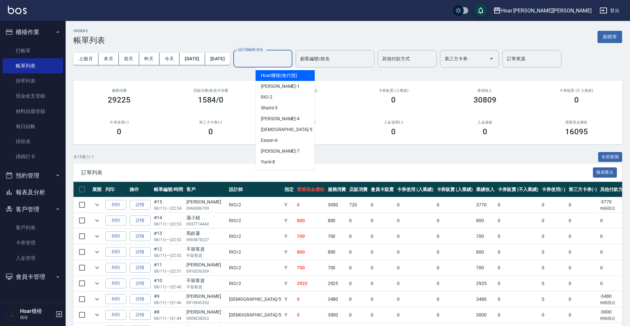
click at [289, 58] on input "設計師編號/姓名" at bounding box center [262, 58] width 53 height 11
click at [276, 95] on div "RIO -2" at bounding box center [285, 97] width 59 height 11
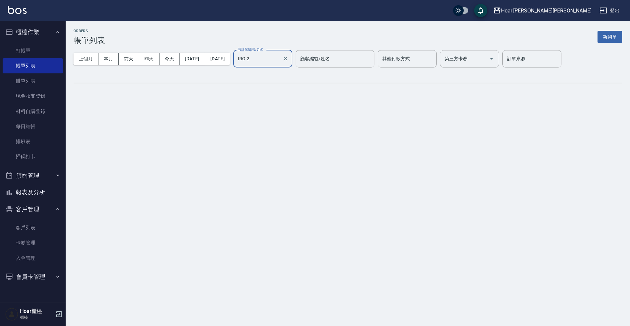
type input "RIO-2"
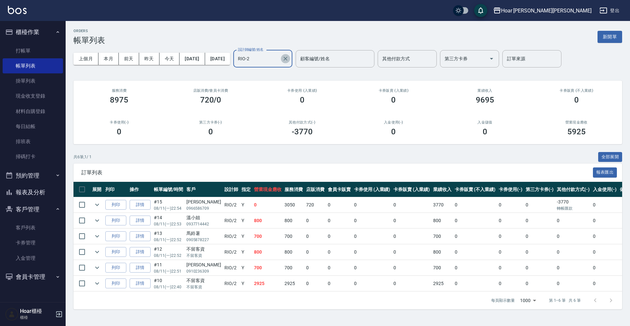
click at [289, 57] on icon "Clear" at bounding box center [285, 58] width 7 height 7
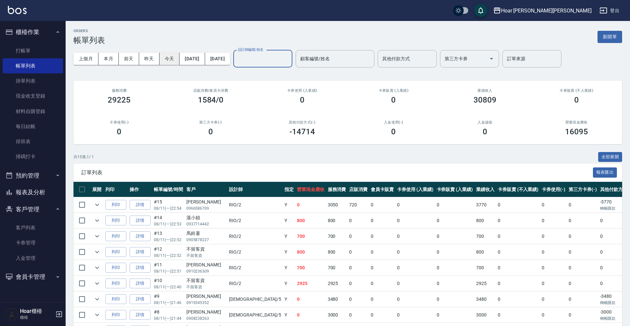
click at [167, 57] on button "今天" at bounding box center [169, 59] width 20 height 12
click at [168, 59] on button "今天" at bounding box center [169, 59] width 20 height 12
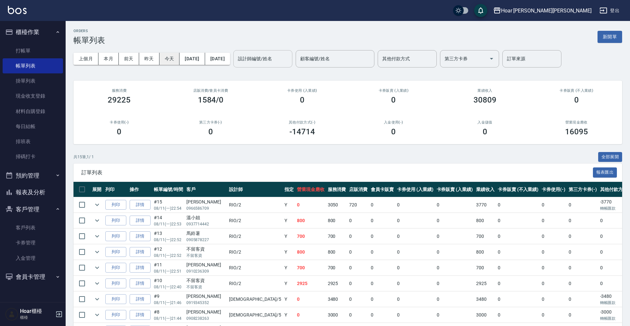
click at [168, 59] on button "今天" at bounding box center [169, 59] width 20 height 12
click at [142, 59] on button "昨天" at bounding box center [149, 59] width 20 height 12
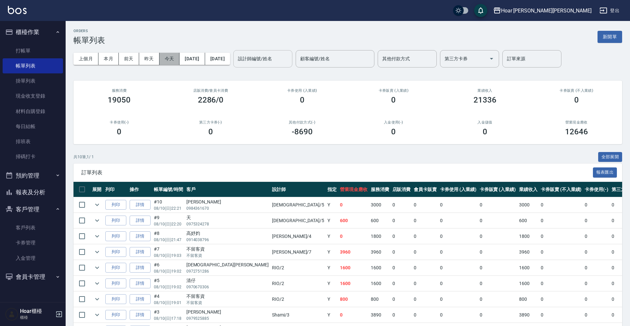
click at [169, 63] on button "今天" at bounding box center [169, 59] width 20 height 12
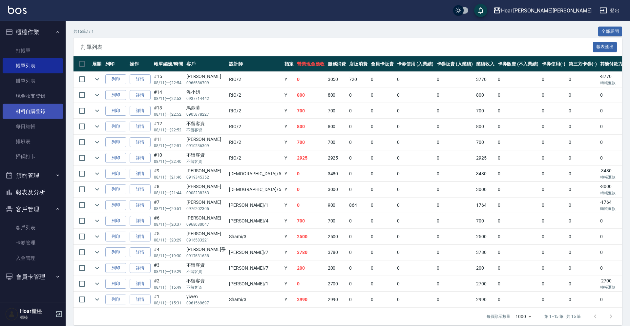
scroll to position [127, 0]
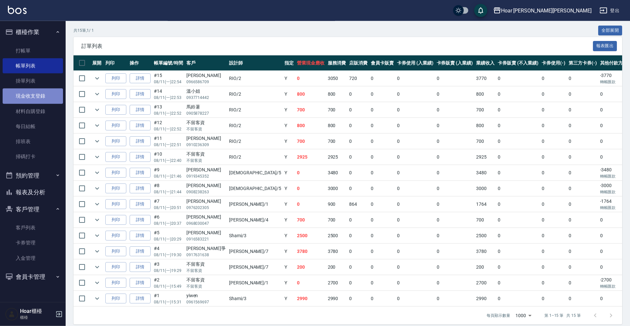
click at [33, 101] on link "現金收支登錄" at bounding box center [33, 96] width 60 height 15
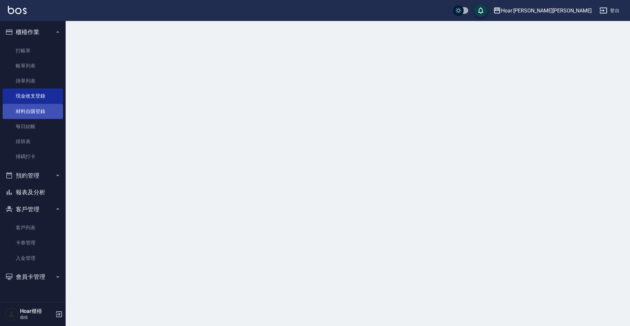
click at [33, 112] on link "材料自購登錄" at bounding box center [33, 111] width 60 height 15
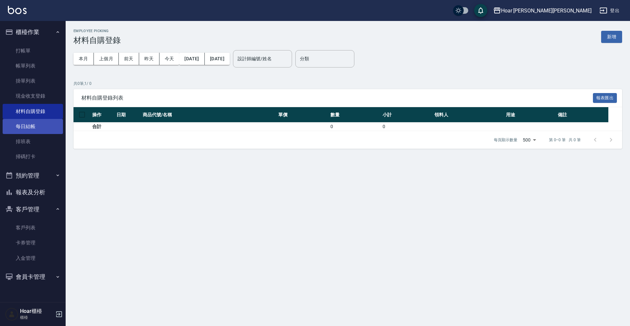
click at [30, 131] on link "每日結帳" at bounding box center [33, 126] width 60 height 15
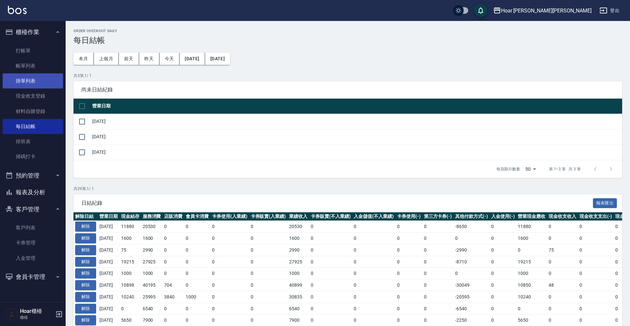
click at [29, 81] on link "掛單列表" at bounding box center [33, 80] width 60 height 15
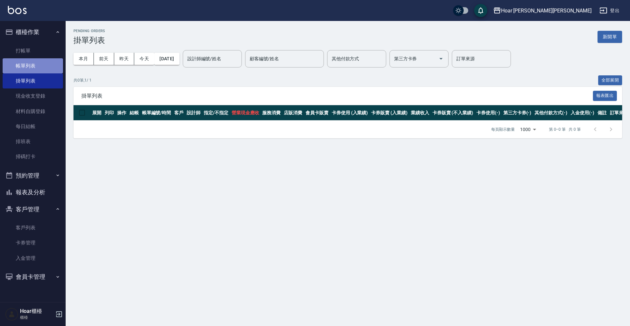
click at [15, 67] on link "帳單列表" at bounding box center [33, 65] width 60 height 15
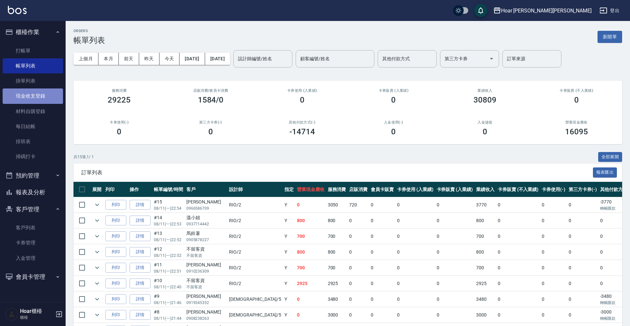
click at [24, 96] on link "現金收支登錄" at bounding box center [33, 96] width 60 height 15
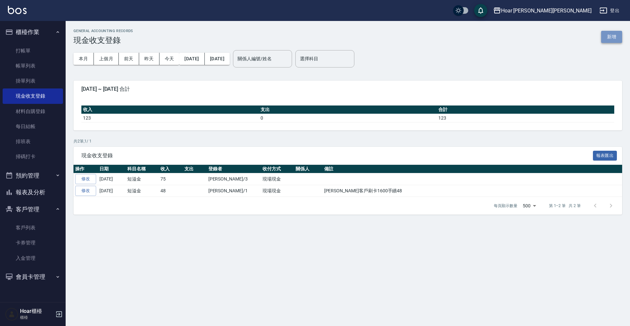
click at [611, 38] on button "新增" at bounding box center [611, 37] width 21 height 12
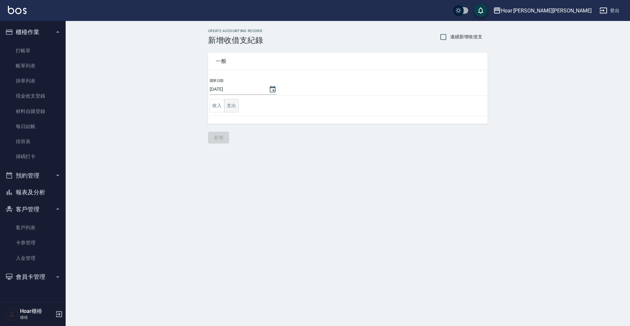
click at [230, 105] on button "支出" at bounding box center [231, 105] width 15 height 13
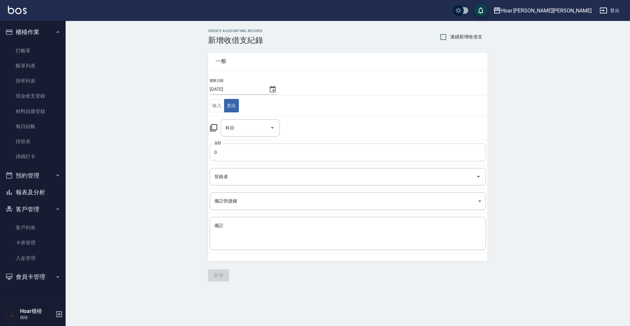
click at [234, 149] on input "0" at bounding box center [348, 153] width 276 height 18
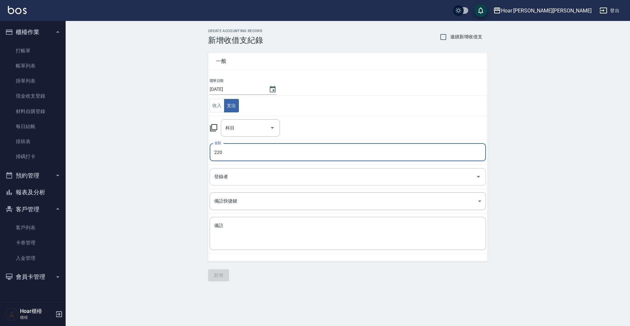
type input "220"
click at [235, 179] on input "登錄者" at bounding box center [343, 176] width 260 height 11
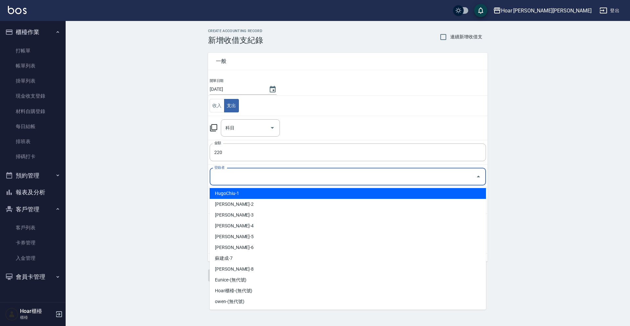
click at [235, 198] on li "HugoChiu-1" at bounding box center [348, 193] width 276 height 11
type input "HugoChiu-1"
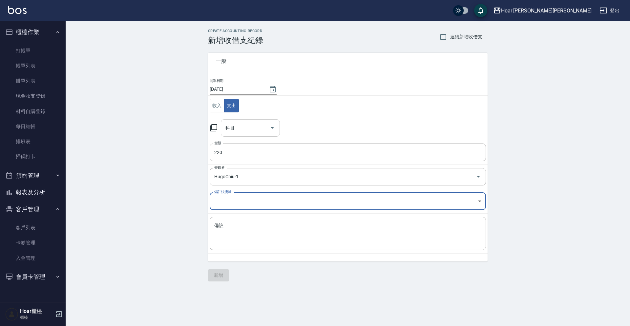
click at [261, 130] on input "科目" at bounding box center [245, 127] width 43 height 11
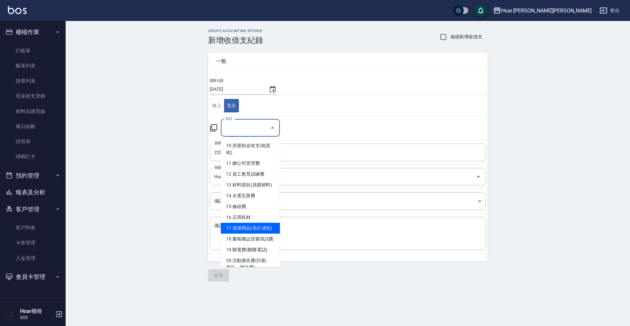
scroll to position [107, 0]
click at [248, 219] on li "16 店用耗材" at bounding box center [250, 218] width 59 height 11
type input "16 店用耗材"
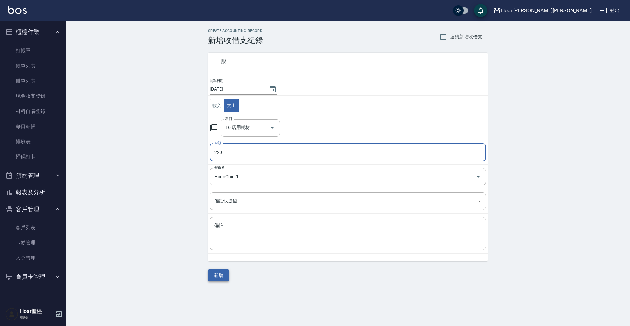
click at [221, 274] on button "新增" at bounding box center [218, 276] width 21 height 12
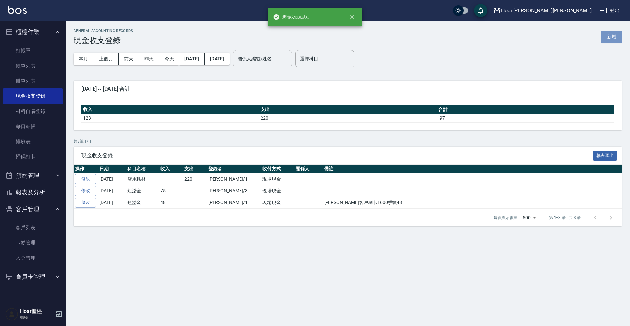
drag, startPoint x: 608, startPoint y: 39, endPoint x: 523, endPoint y: 7, distance: 90.6
click at [608, 39] on button "新增" at bounding box center [611, 37] width 21 height 12
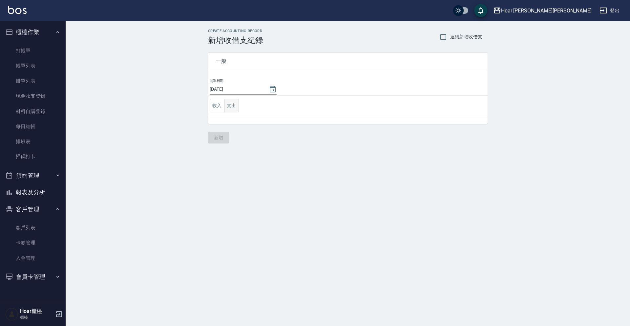
click at [233, 109] on button "支出" at bounding box center [231, 105] width 15 height 13
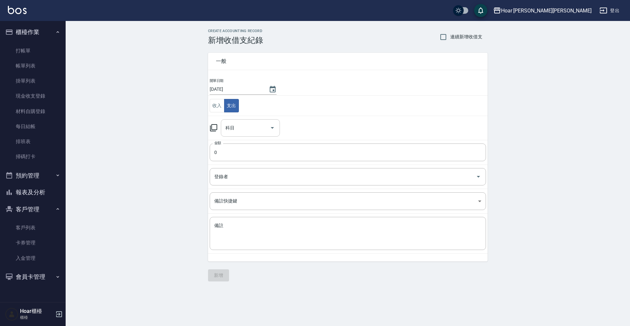
drag, startPoint x: 247, startPoint y: 139, endPoint x: 249, endPoint y: 136, distance: 3.5
click at [249, 136] on td "科目 科目" at bounding box center [347, 128] width 279 height 24
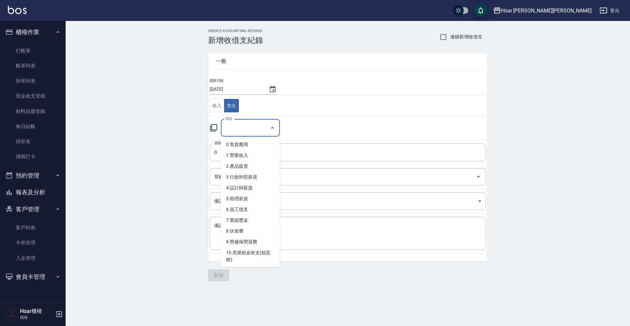
drag, startPoint x: 250, startPoint y: 131, endPoint x: 252, endPoint y: 219, distance: 87.9
click at [251, 131] on input "科目" at bounding box center [245, 127] width 43 height 11
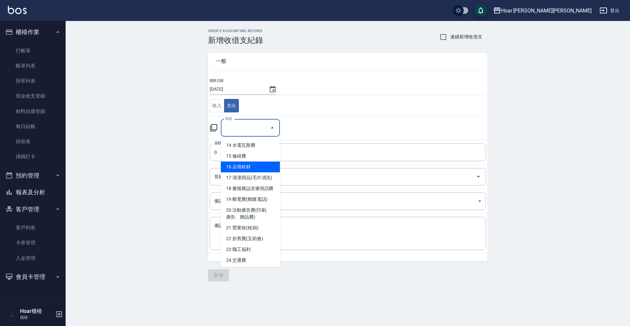
scroll to position [157, 0]
click at [244, 170] on li "16 店用耗材" at bounding box center [250, 168] width 59 height 11
type input "16 店用耗材"
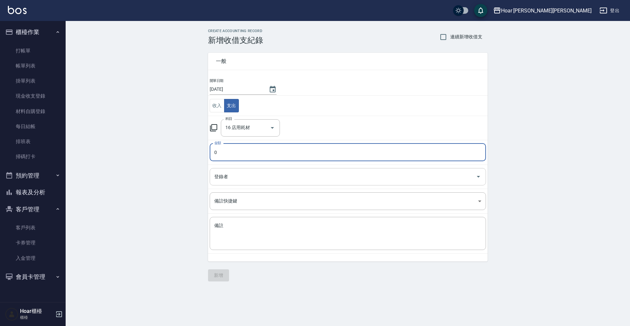
click at [235, 180] on input "登錄者" at bounding box center [343, 176] width 260 height 11
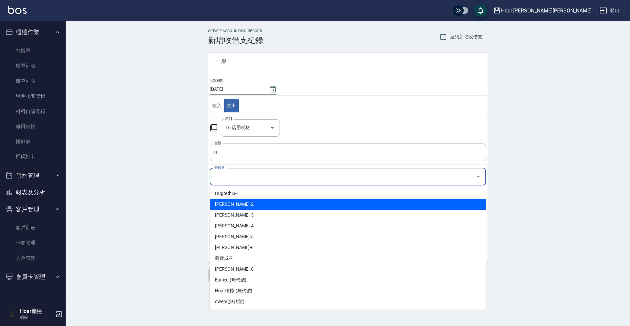
click at [234, 204] on li "[PERSON_NAME]-2" at bounding box center [348, 204] width 276 height 11
type input "[PERSON_NAME]-2"
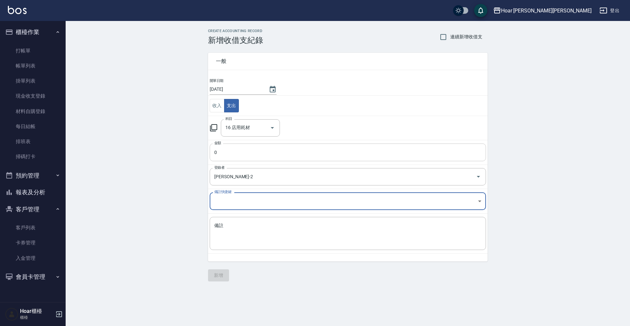
click at [241, 157] on input "0" at bounding box center [348, 153] width 276 height 18
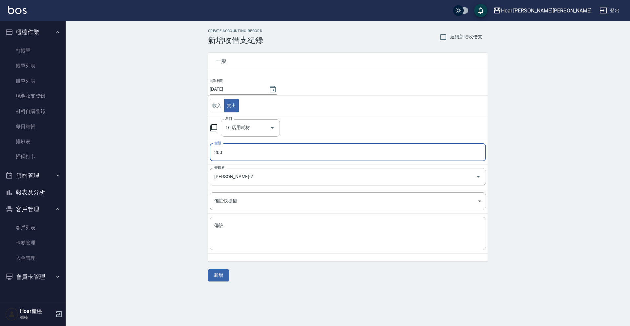
type input "300"
click at [236, 224] on textarea "備註" at bounding box center [347, 234] width 267 height 22
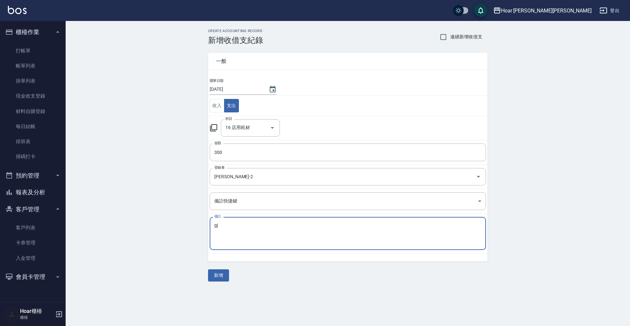
type textarea "g"
type textarea "水"
click at [215, 277] on button "新增" at bounding box center [218, 276] width 21 height 12
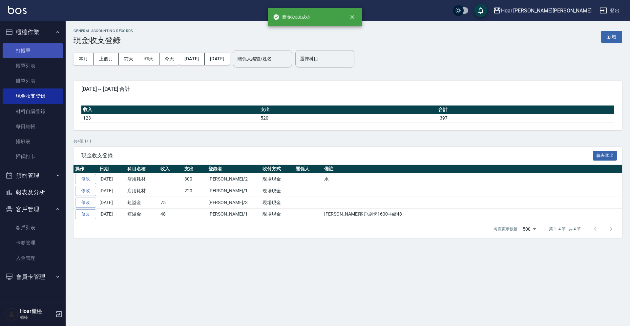
click at [31, 57] on link "打帳單" at bounding box center [33, 50] width 60 height 15
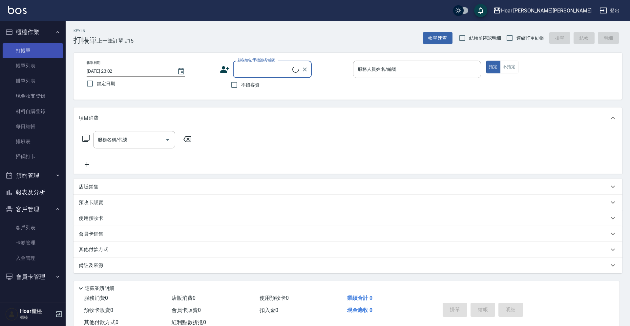
scroll to position [0, 0]
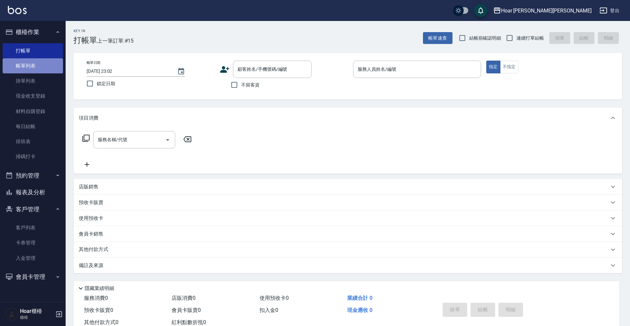
click at [33, 66] on link "帳單列表" at bounding box center [33, 65] width 60 height 15
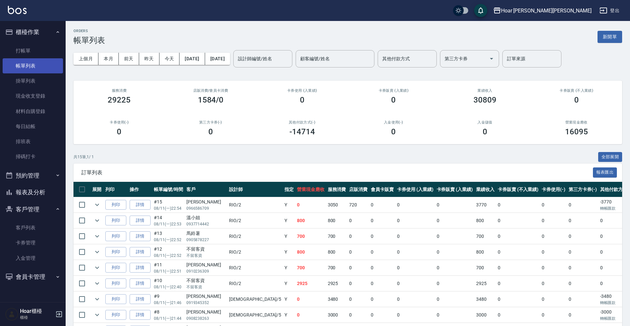
scroll to position [3, 0]
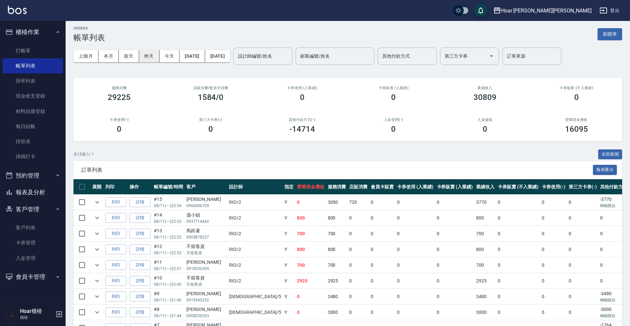
click at [148, 57] on button "昨天" at bounding box center [149, 56] width 20 height 12
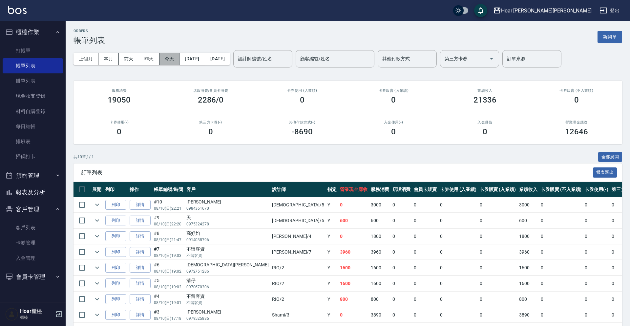
click at [169, 61] on button "今天" at bounding box center [169, 59] width 20 height 12
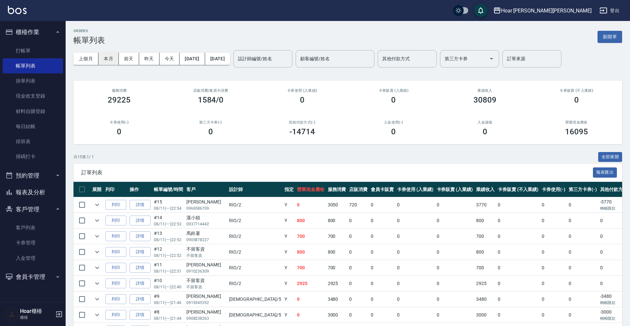
click at [110, 59] on button "本月" at bounding box center [108, 59] width 20 height 12
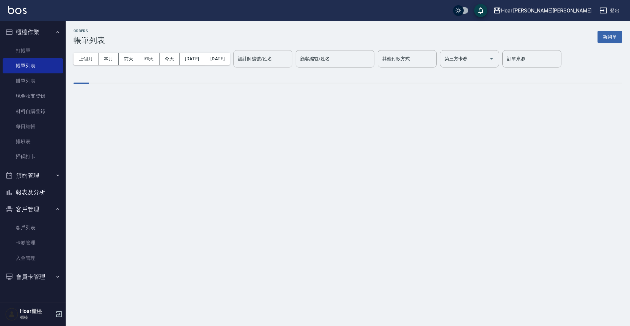
click at [289, 56] on input "設計師編號/姓名" at bounding box center [262, 58] width 53 height 11
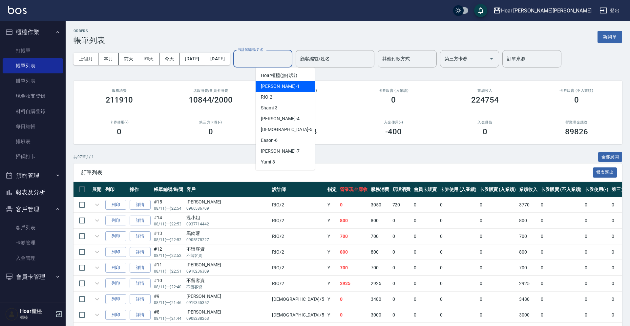
click at [283, 99] on div "RIO -2" at bounding box center [285, 97] width 59 height 11
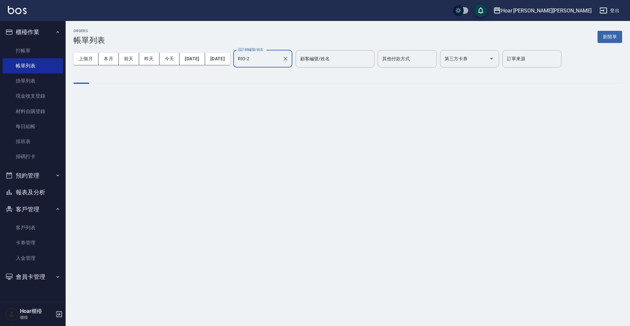
type input "RIO-2"
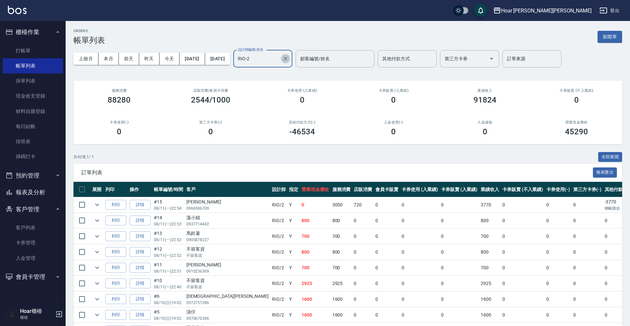
click at [290, 60] on button "Clear" at bounding box center [285, 58] width 9 height 9
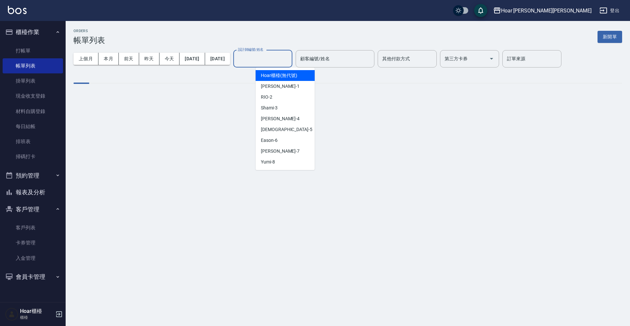
click at [289, 60] on input "設計師編號/姓名" at bounding box center [262, 58] width 53 height 11
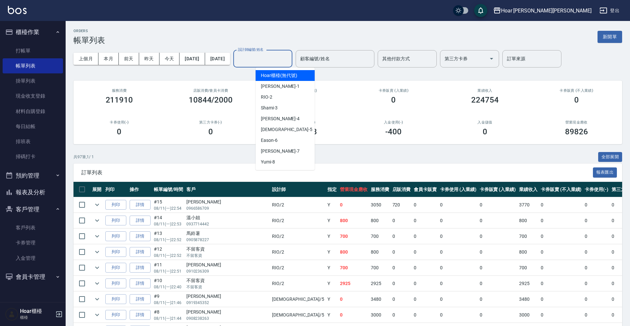
click at [250, 30] on div "ORDERS 帳單列表 新開單" at bounding box center [347, 37] width 548 height 16
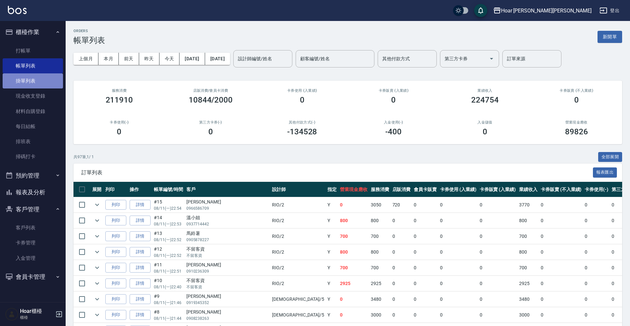
click at [19, 81] on link "掛單列表" at bounding box center [33, 80] width 60 height 15
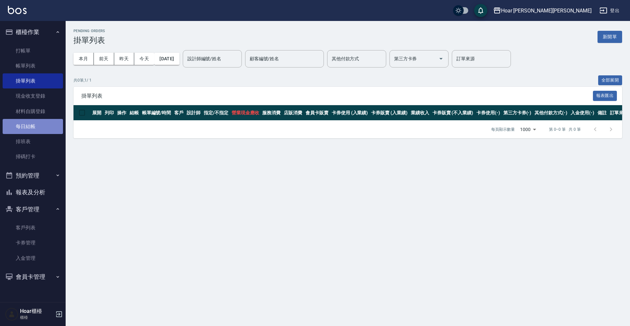
click at [24, 125] on link "每日結帳" at bounding box center [33, 126] width 60 height 15
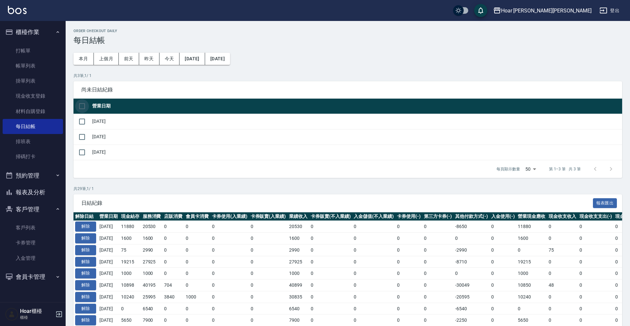
click at [81, 105] on input "checkbox" at bounding box center [82, 106] width 14 height 14
checkbox input "true"
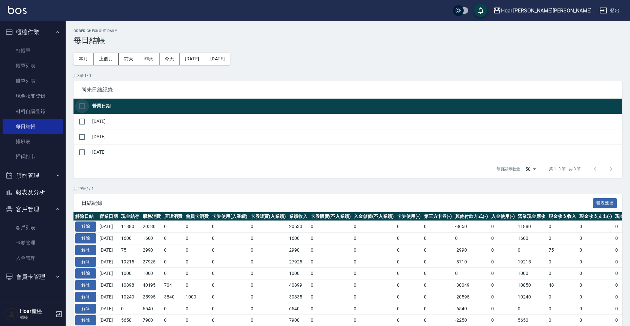
scroll to position [0, 0]
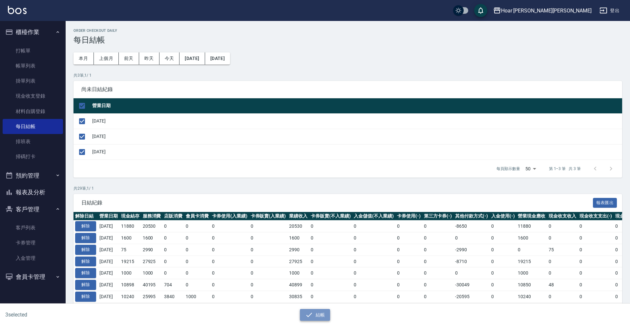
click at [322, 319] on button "結帳" at bounding box center [315, 315] width 31 height 12
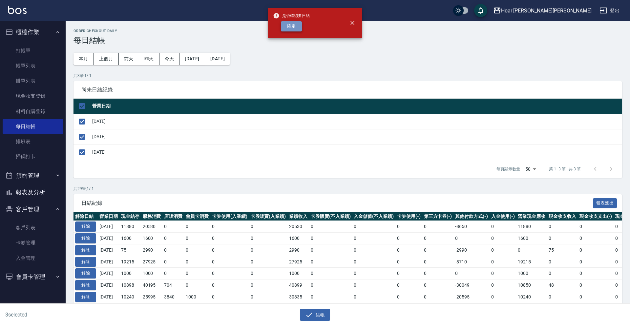
click at [289, 28] on button "確定" at bounding box center [291, 26] width 21 height 10
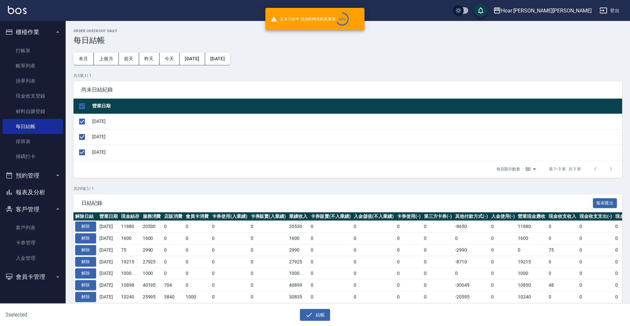
checkbox input "false"
